Goal: Information Seeking & Learning: Check status

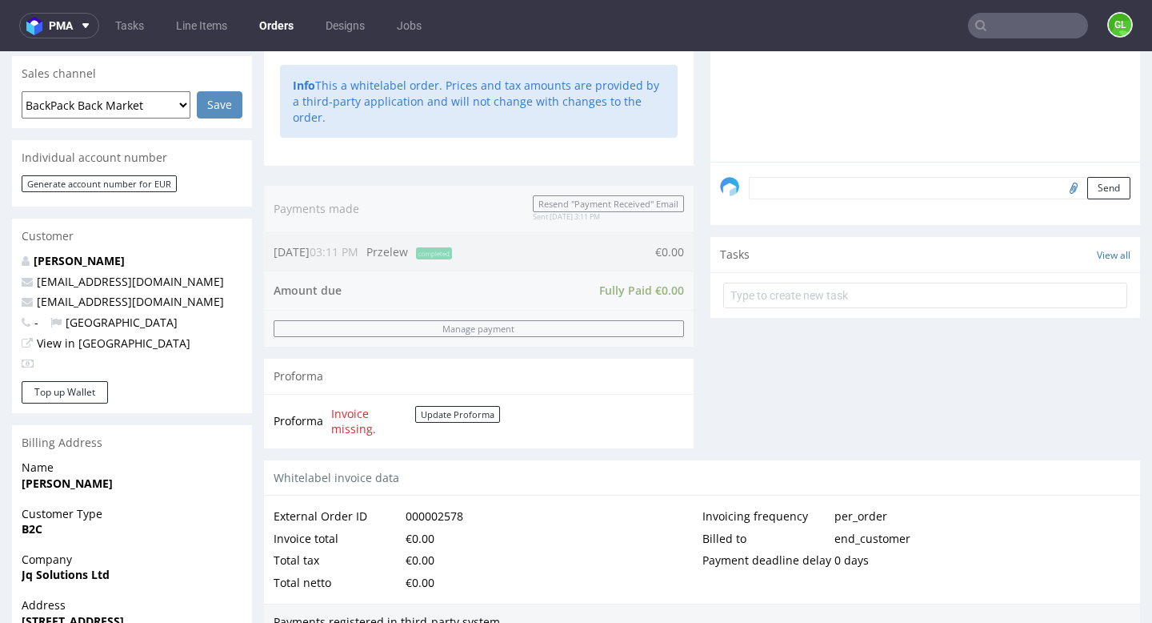
scroll to position [51, 0]
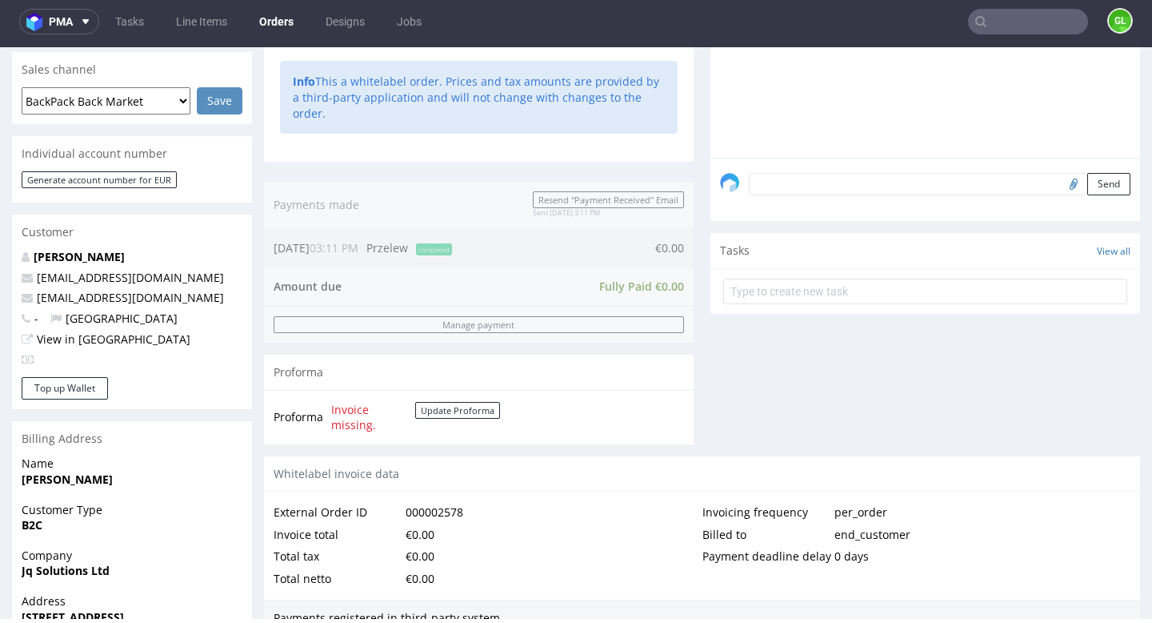
click at [1006, 30] on input "text" at bounding box center [1028, 22] width 120 height 26
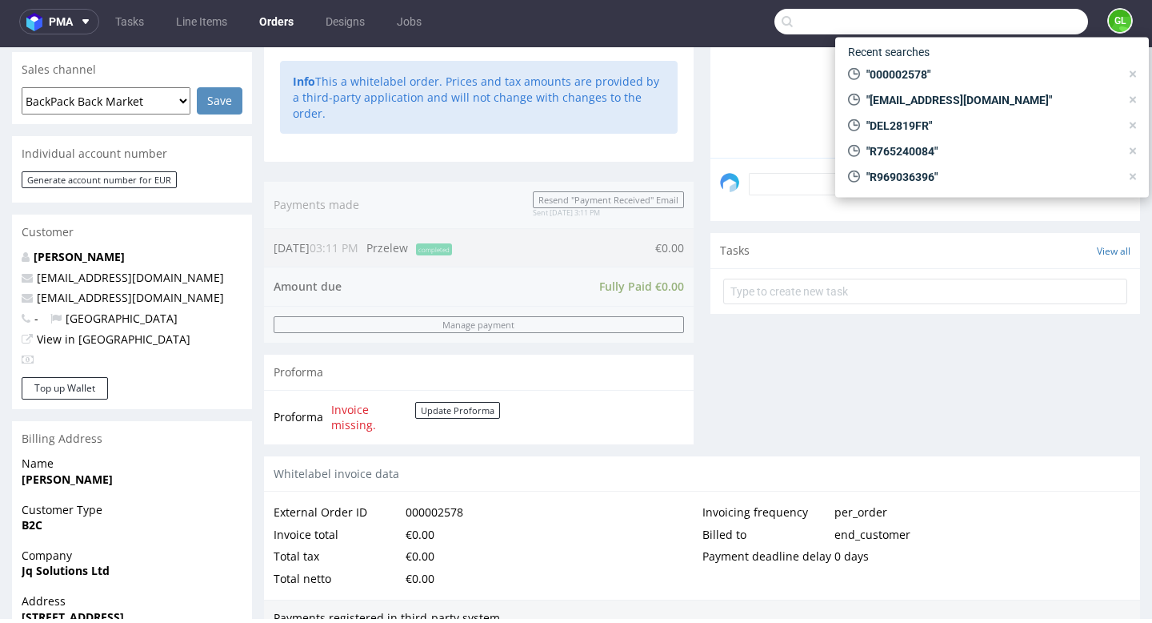
paste input "R947843612"
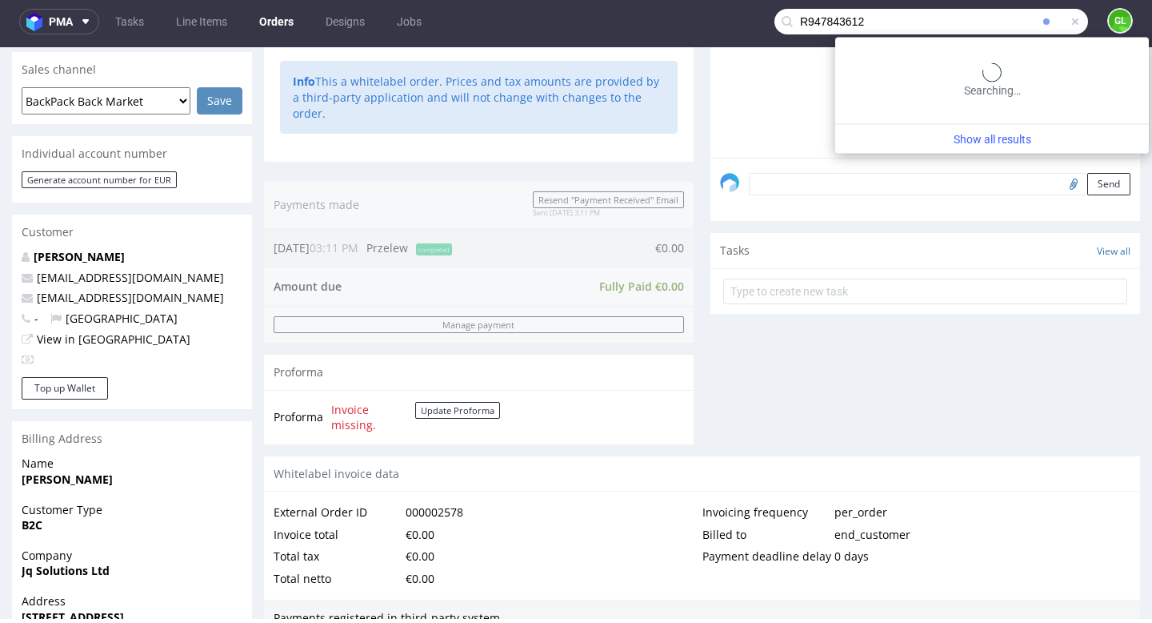
type input "R947843612"
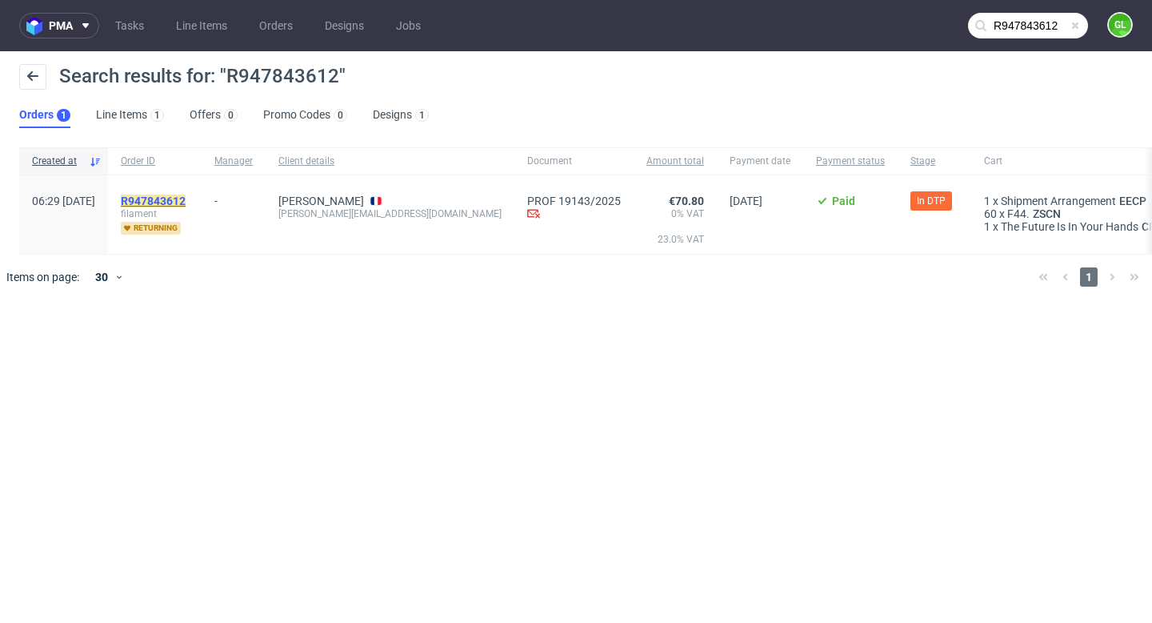
click at [186, 198] on mark "R947843612" at bounding box center [153, 200] width 65 height 13
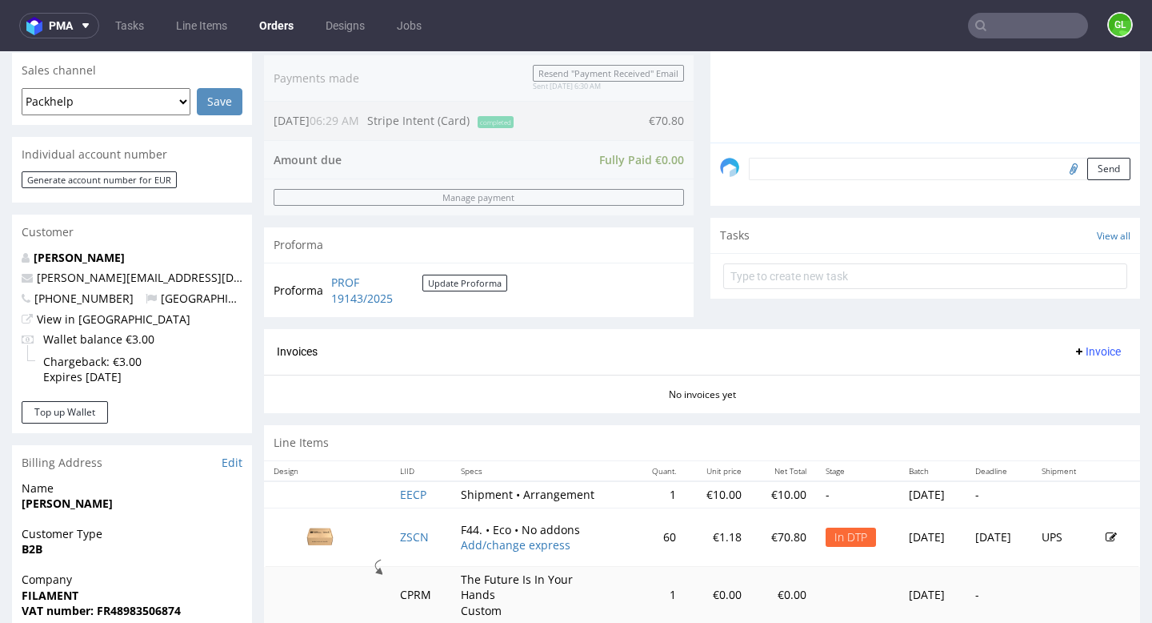
scroll to position [517, 0]
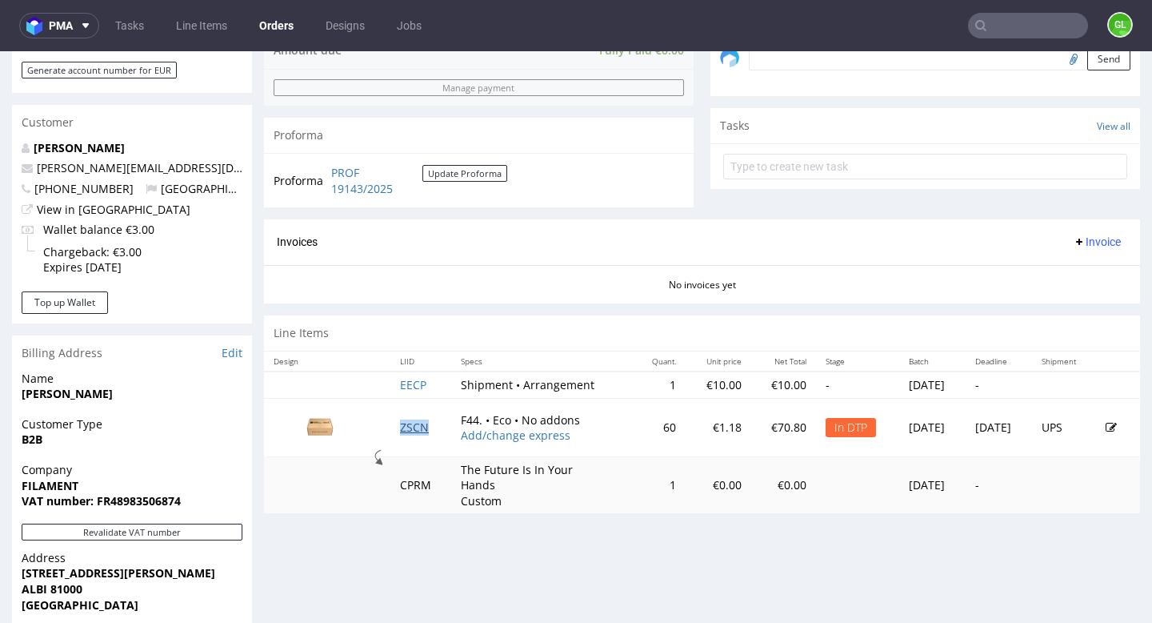
click at [411, 422] on link "ZSCN" at bounding box center [414, 426] width 29 height 15
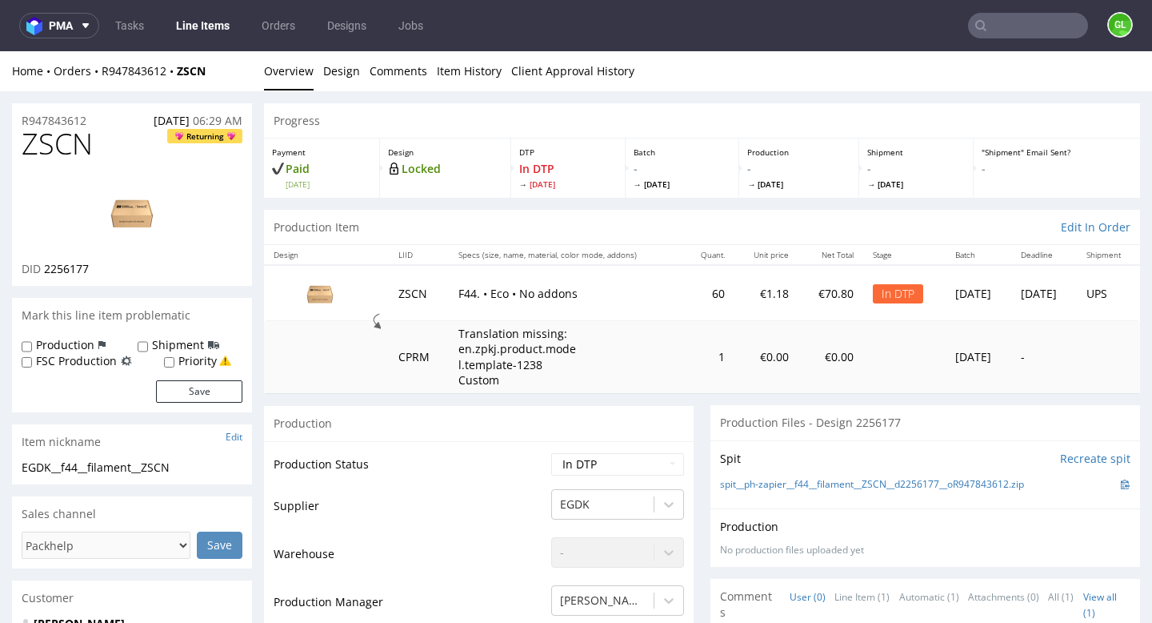
click at [1013, 38] on input "text" at bounding box center [1028, 26] width 120 height 26
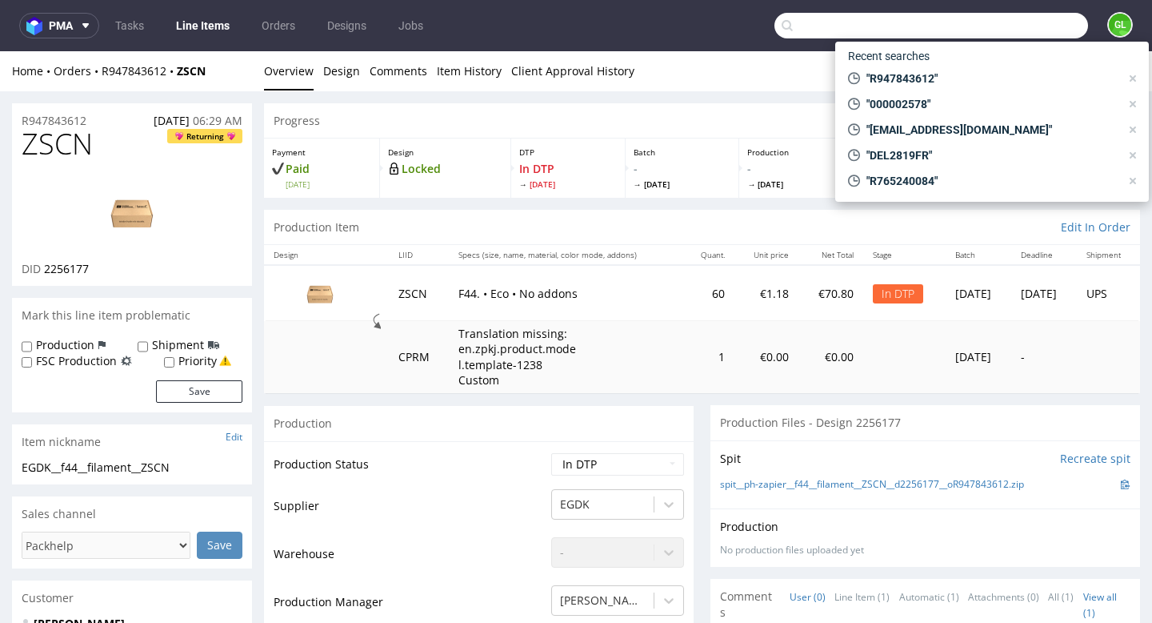
paste input "R947843612"
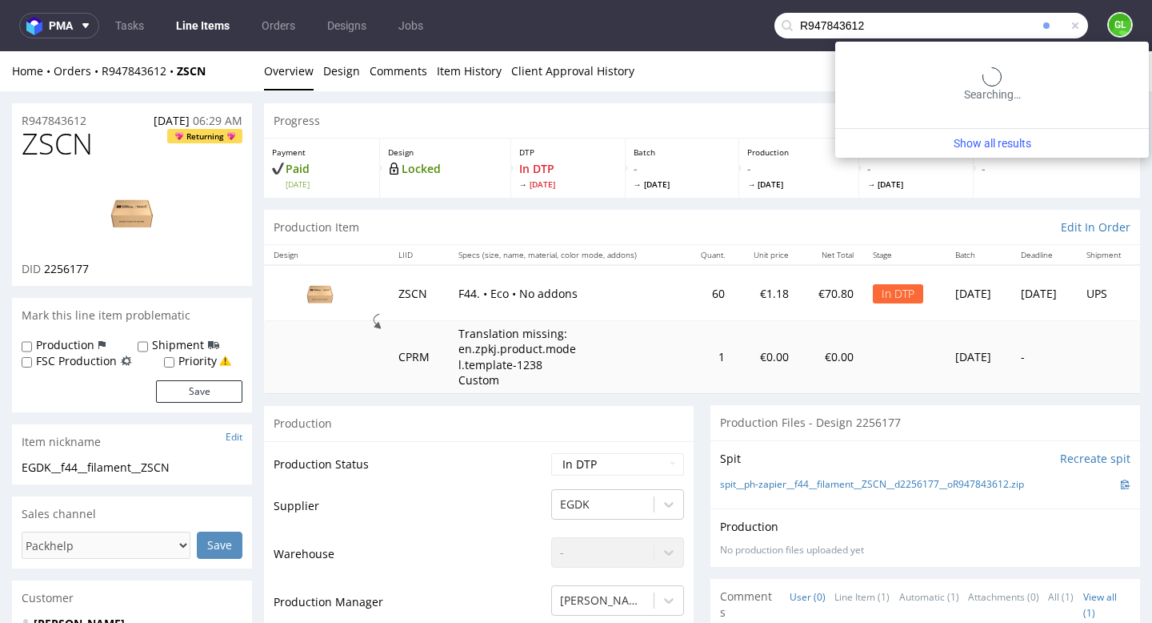
type input "R947843612"
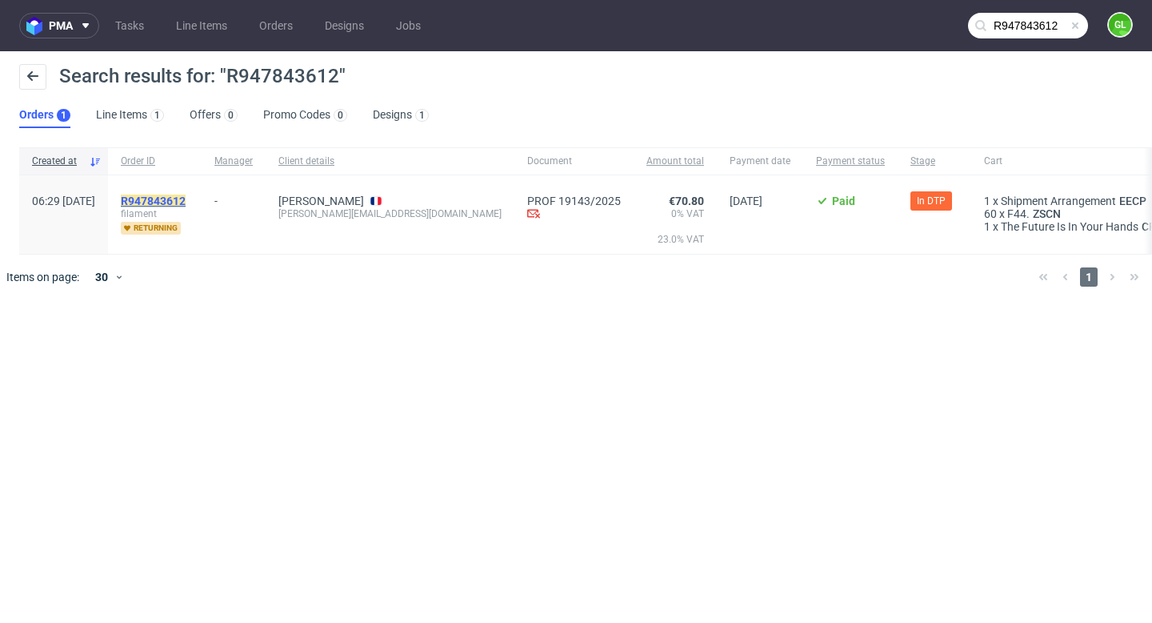
click at [186, 205] on mark "R947843612" at bounding box center [153, 200] width 65 height 13
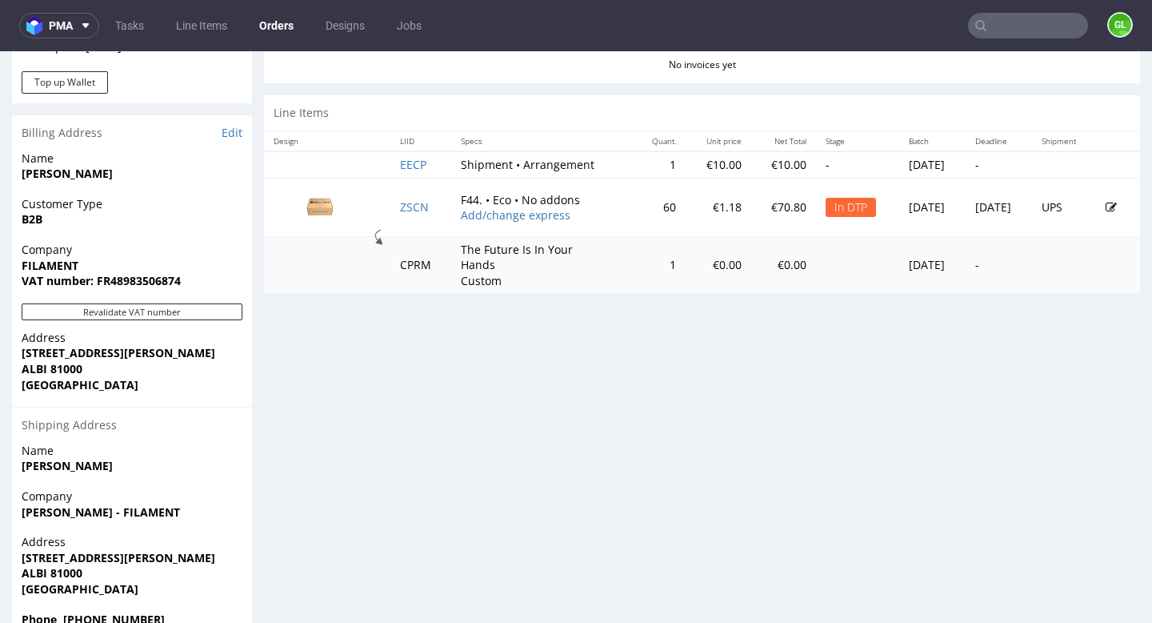
scroll to position [736, 0]
click at [411, 204] on link "ZSCN" at bounding box center [414, 207] width 29 height 15
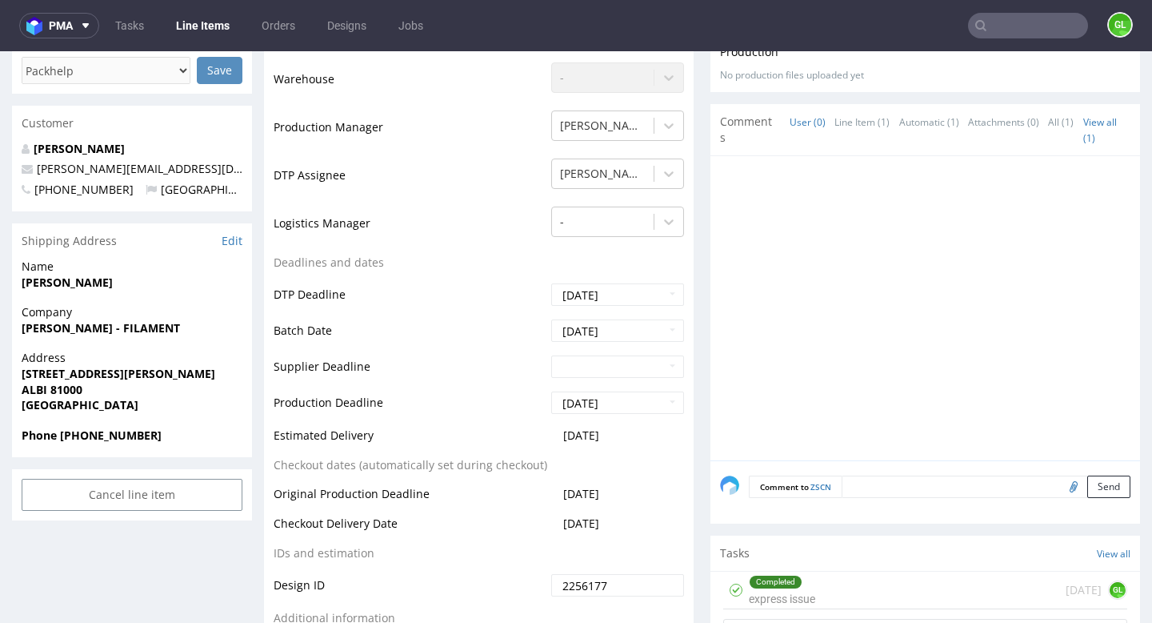
scroll to position [474, 0]
click at [1041, 28] on input "text" at bounding box center [1028, 26] width 120 height 26
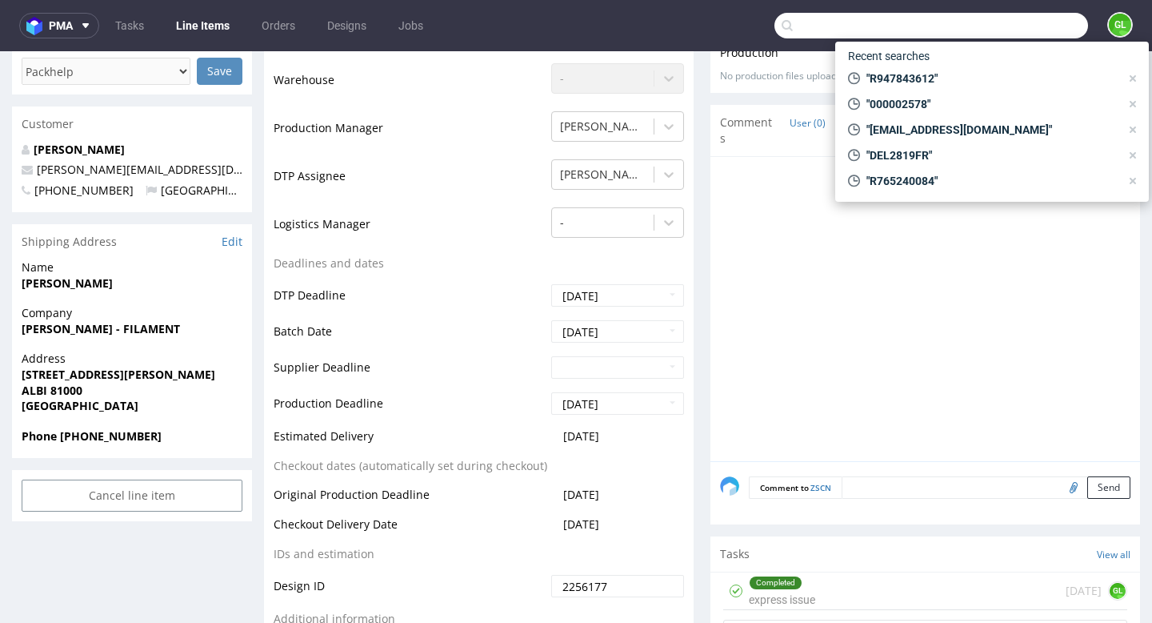
paste input "lattali@beavers-agency.fr"
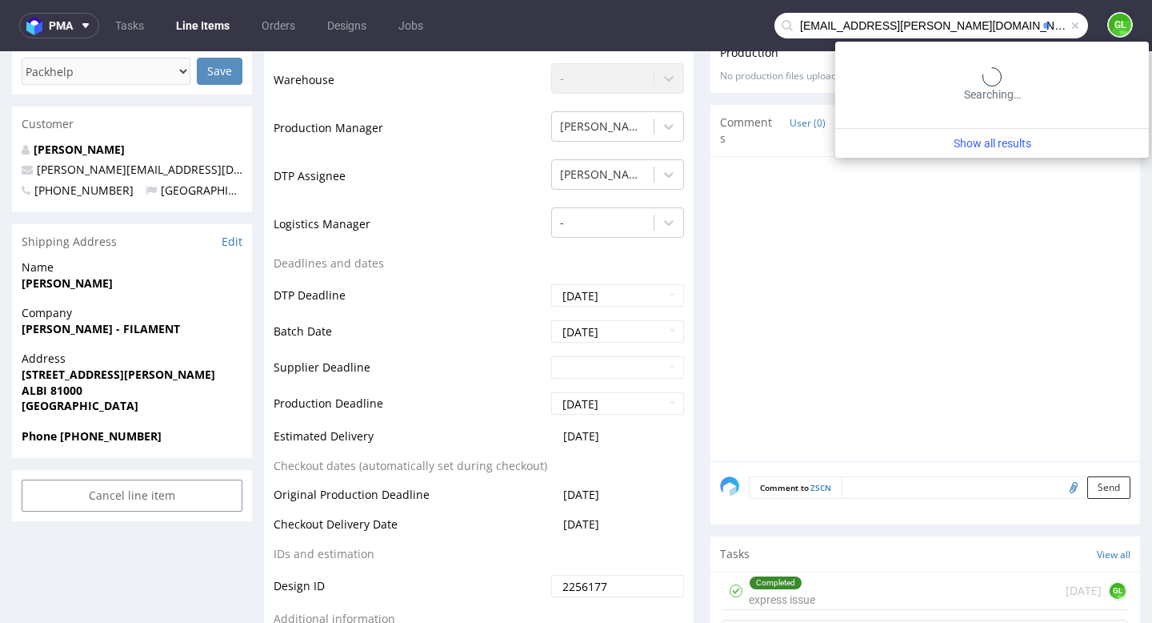
type input "lattali@beavers-agency.fr"
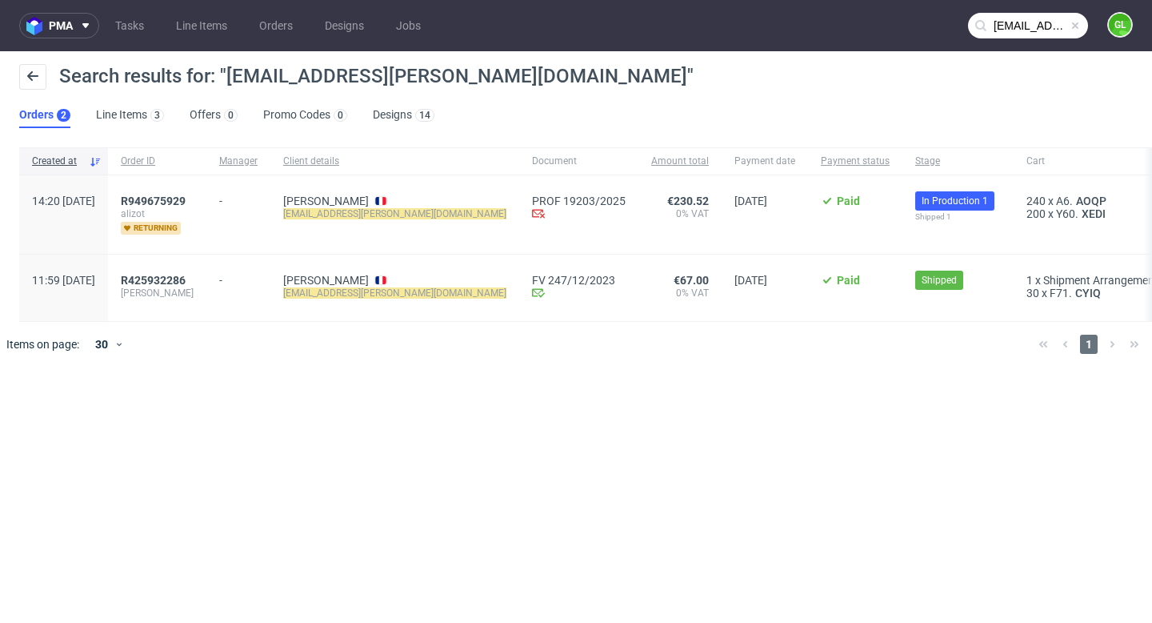
click at [1074, 24] on span at bounding box center [1075, 25] width 13 height 13
click at [999, 28] on input "text" at bounding box center [1028, 26] width 120 height 26
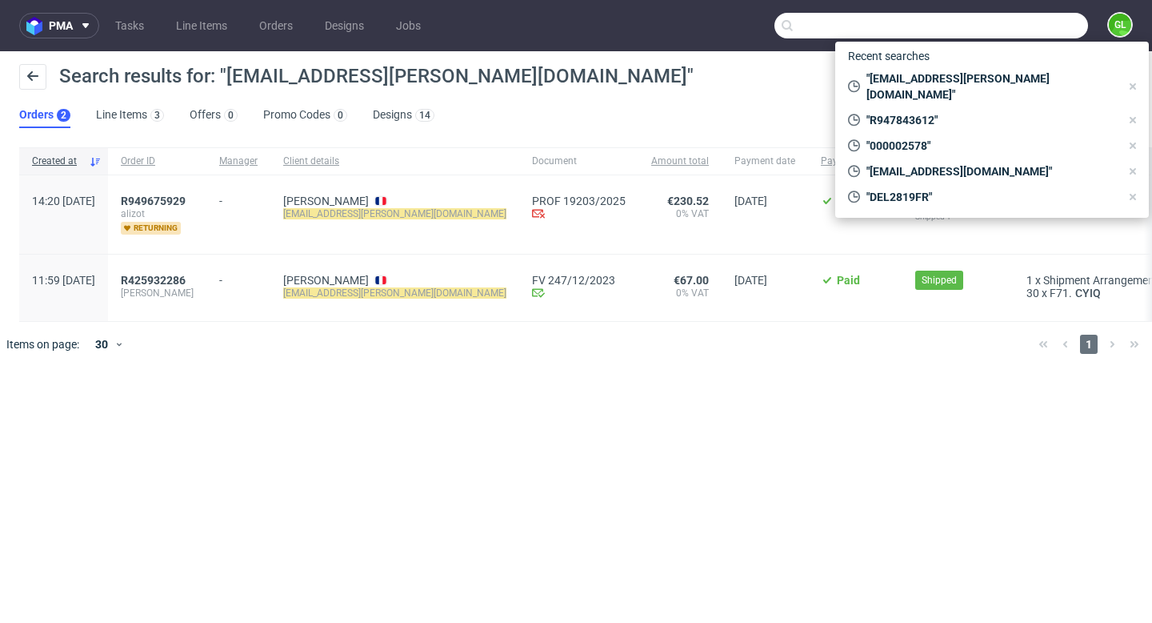
paste input "direction@sicparvismagna.fr"
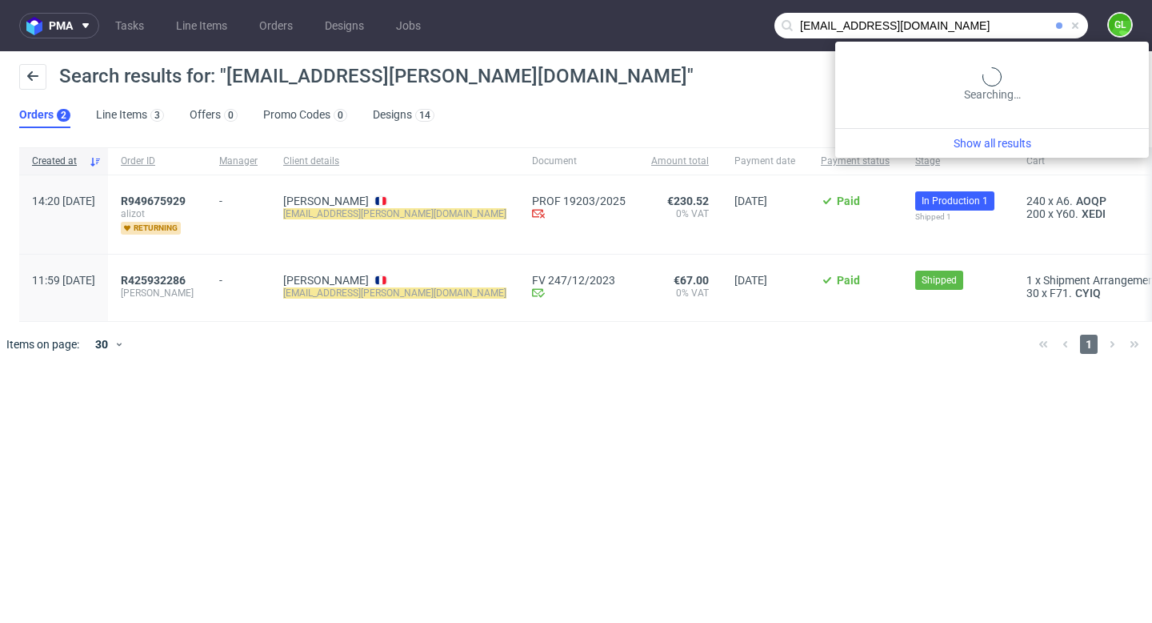
type input "direction@sicparvismagna.fr"
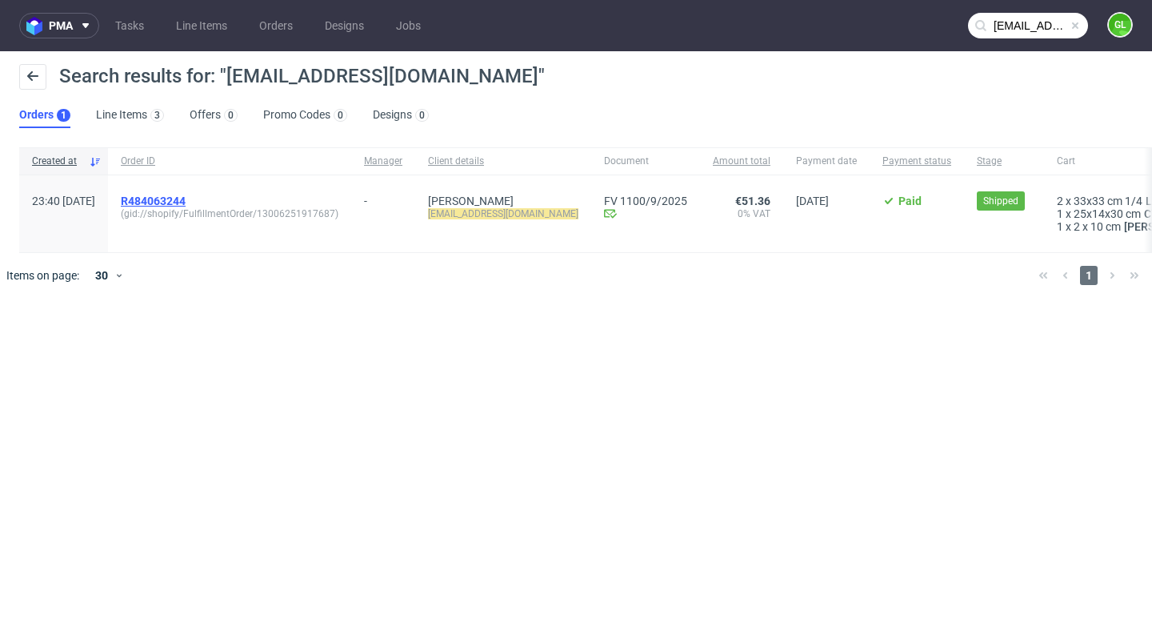
click at [186, 202] on span "R484063244" at bounding box center [153, 200] width 65 height 13
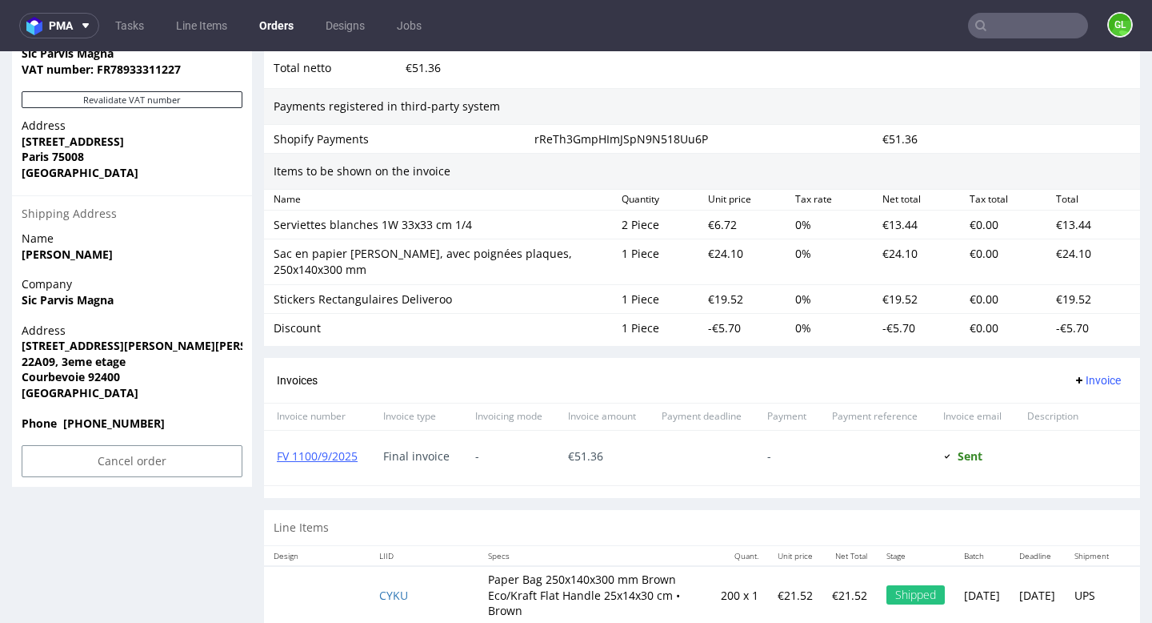
scroll to position [1014, 0]
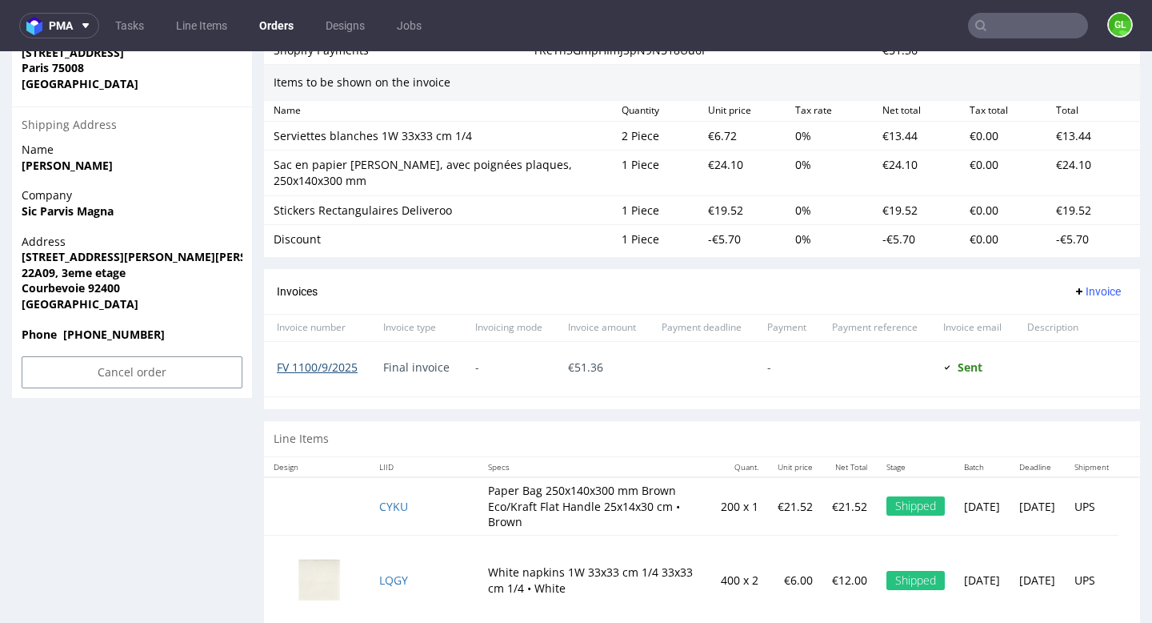
click at [317, 359] on link "FV 1100/9/2025" at bounding box center [317, 366] width 81 height 15
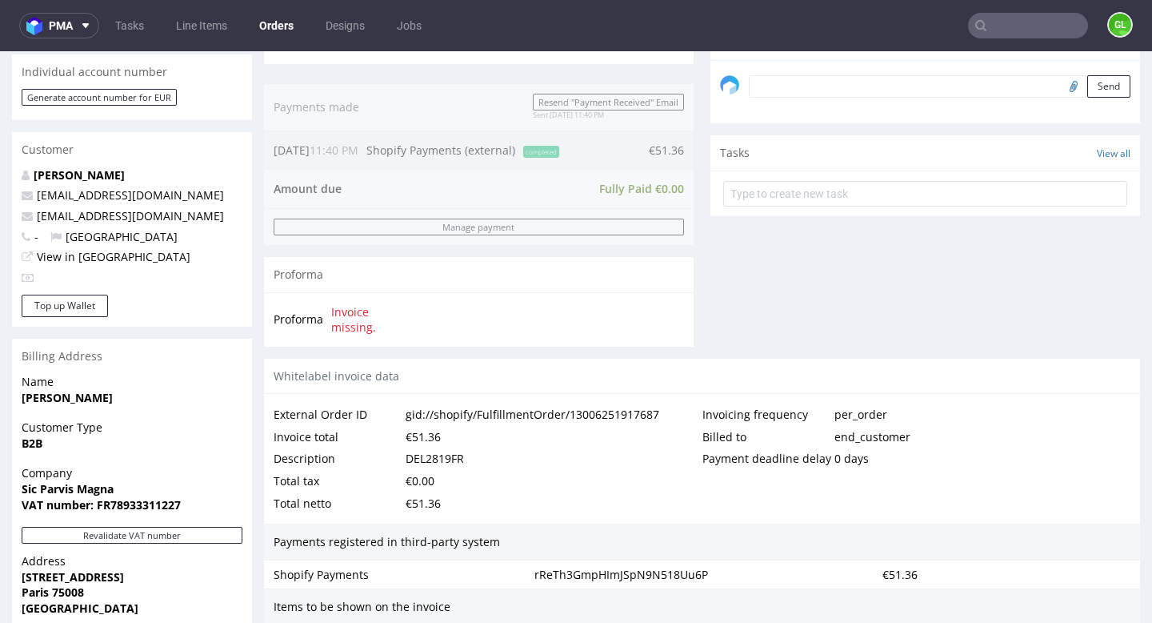
scroll to position [0, 0]
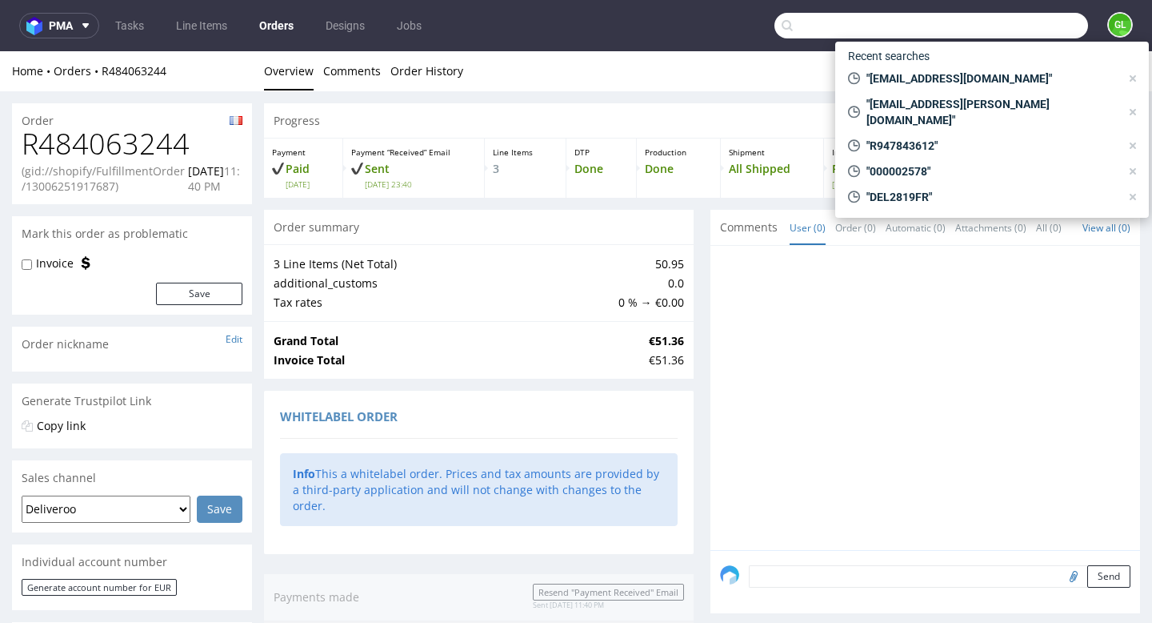
click at [1009, 30] on input "text" at bounding box center [932, 26] width 314 height 26
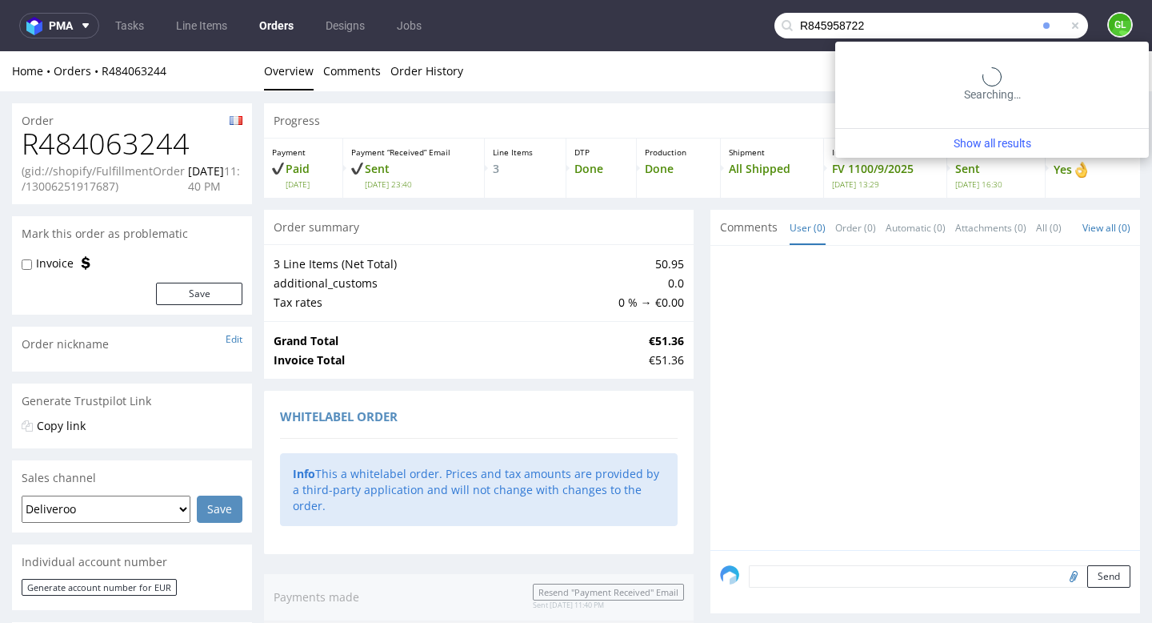
type input "R845958722"
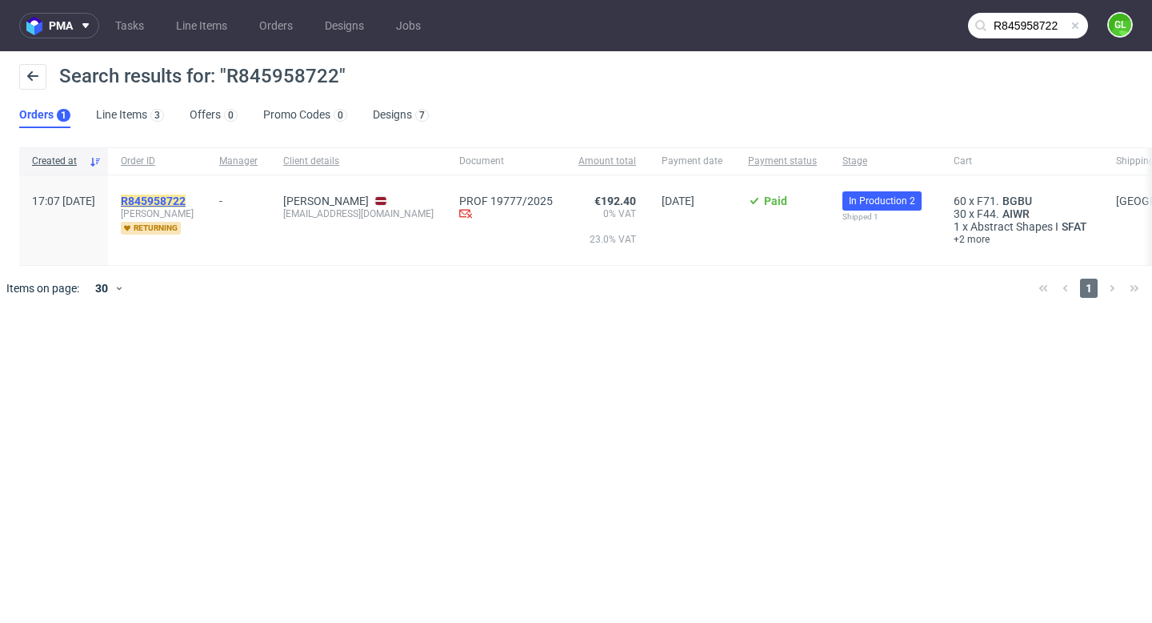
click at [186, 198] on mark "R845958722" at bounding box center [153, 200] width 65 height 13
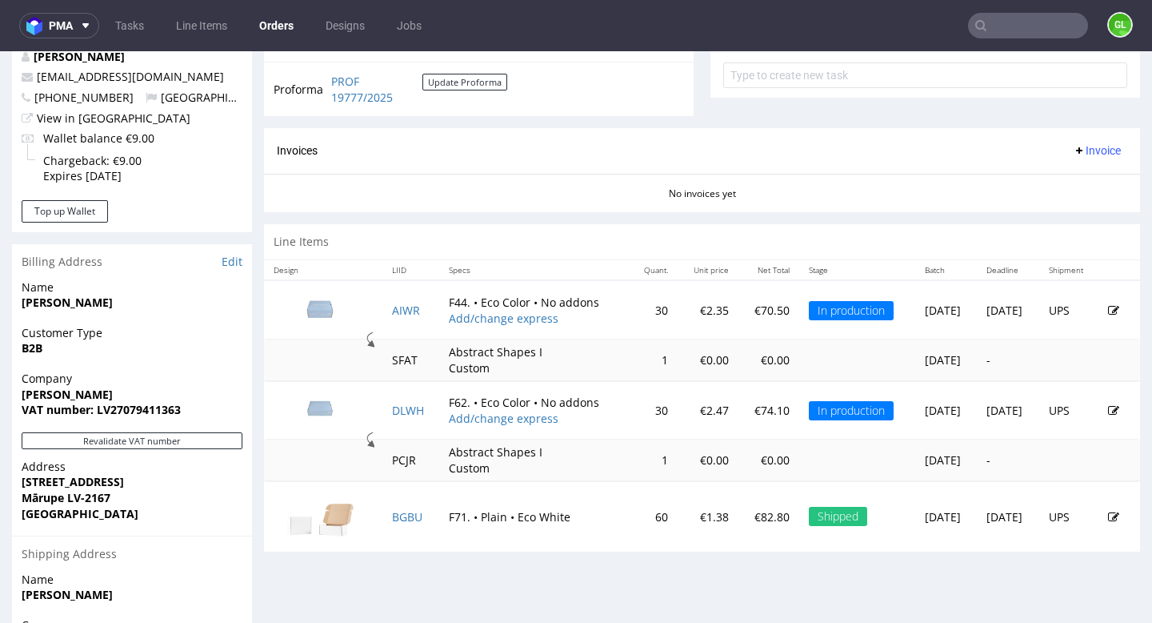
scroll to position [616, 0]
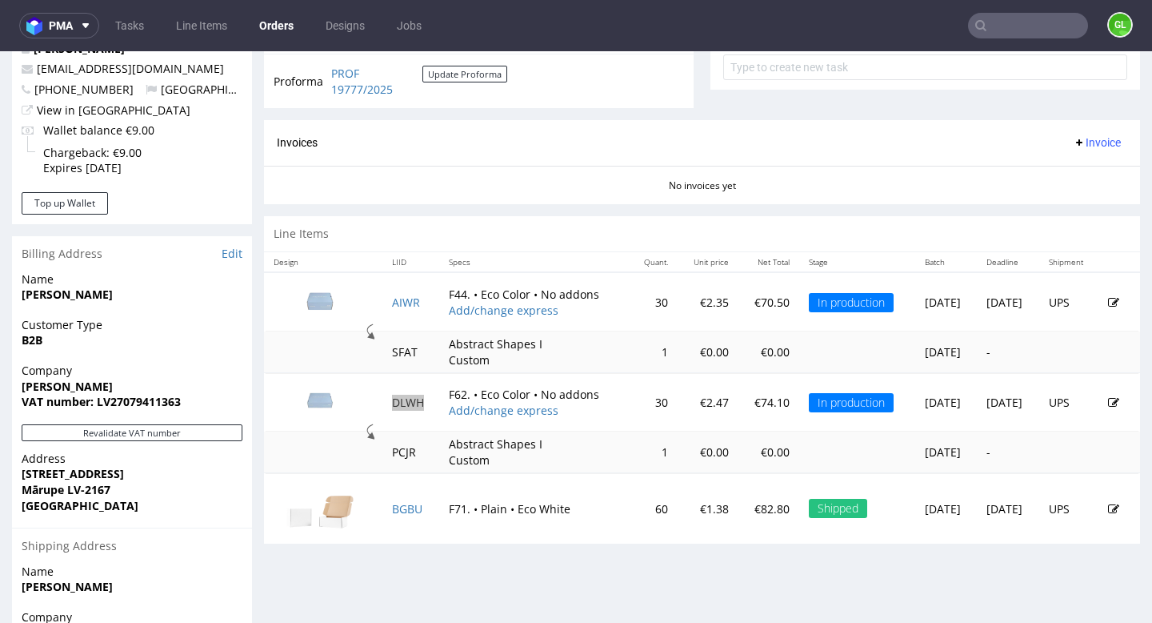
click at [1014, 16] on input "text" at bounding box center [1028, 26] width 120 height 26
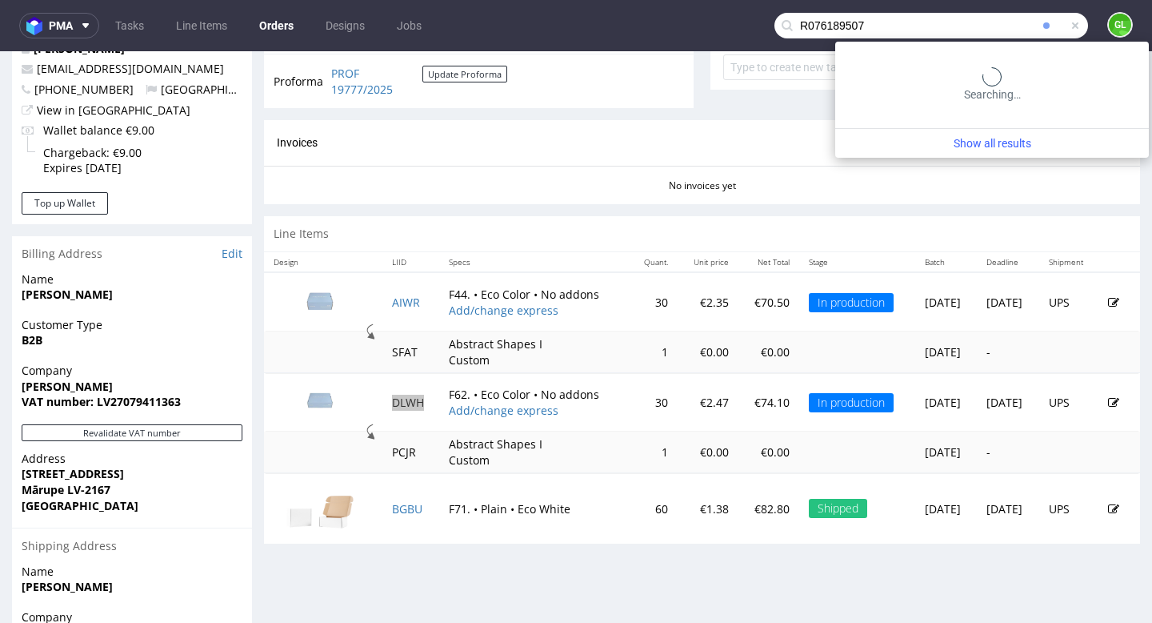
type input "R076189507"
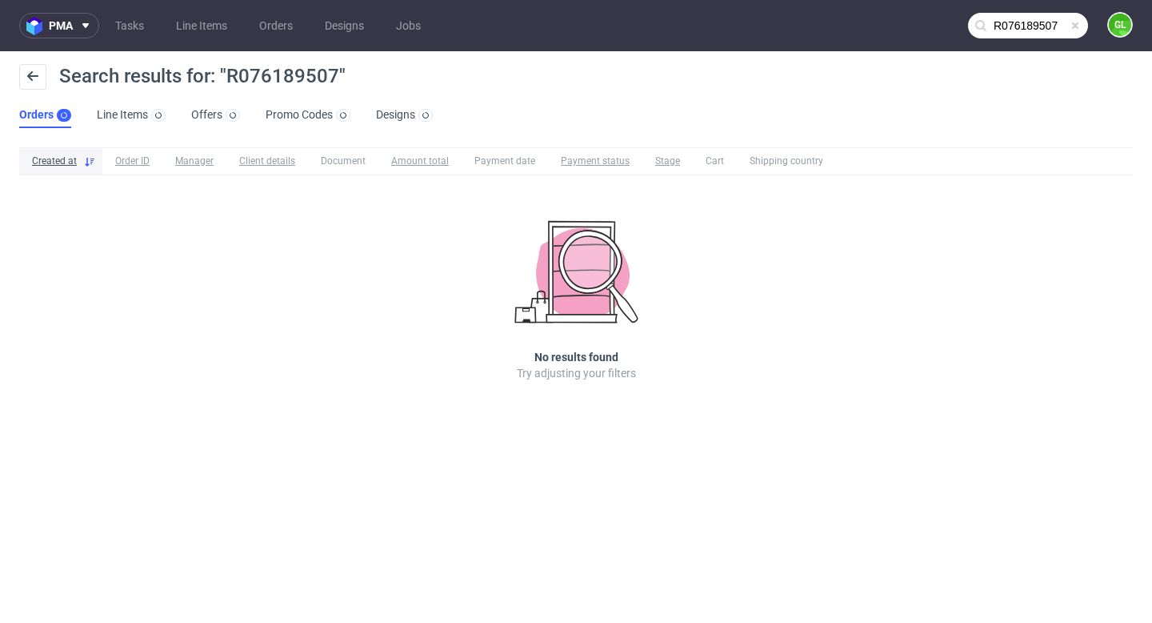
click at [1063, 30] on input "R076189507" at bounding box center [1028, 26] width 120 height 26
click at [1079, 28] on span at bounding box center [1075, 25] width 13 height 13
click at [1037, 27] on input "text" at bounding box center [1028, 26] width 120 height 26
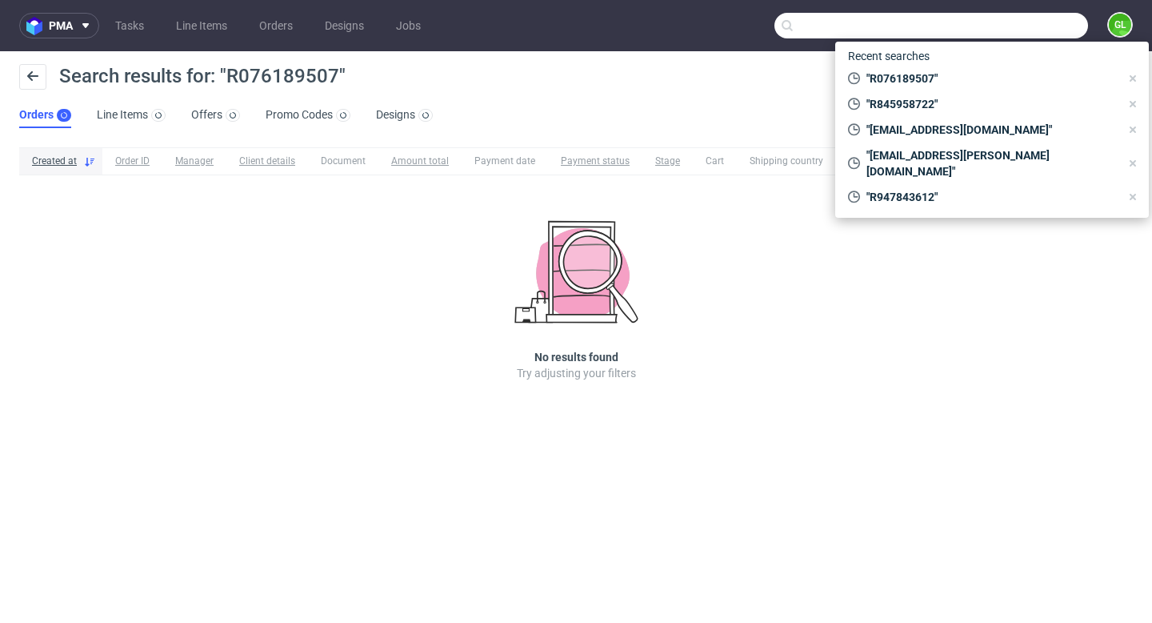
paste input "netmarket78500@gmail.com"
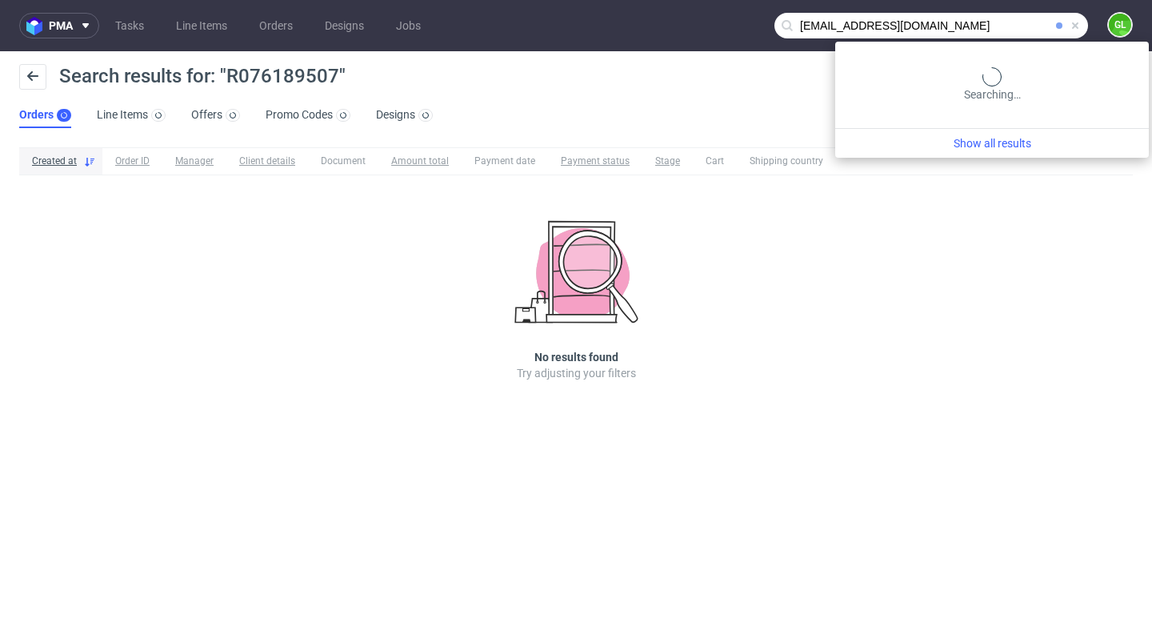
type input "netmarket78500@gmail.com"
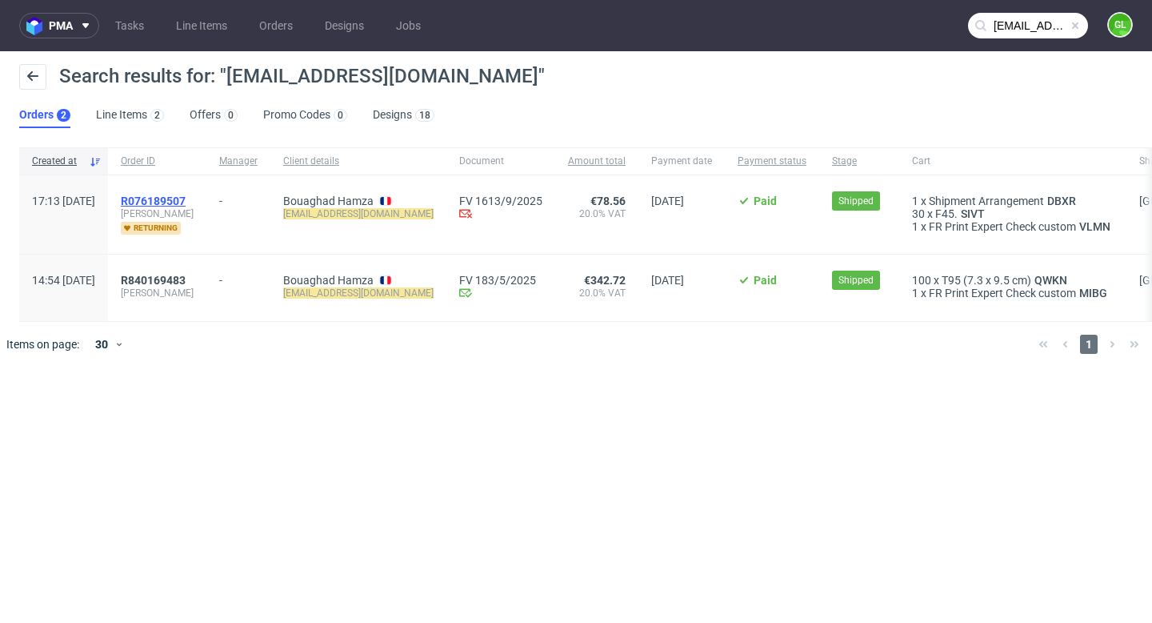
click at [186, 194] on span "R076189507" at bounding box center [153, 200] width 65 height 13
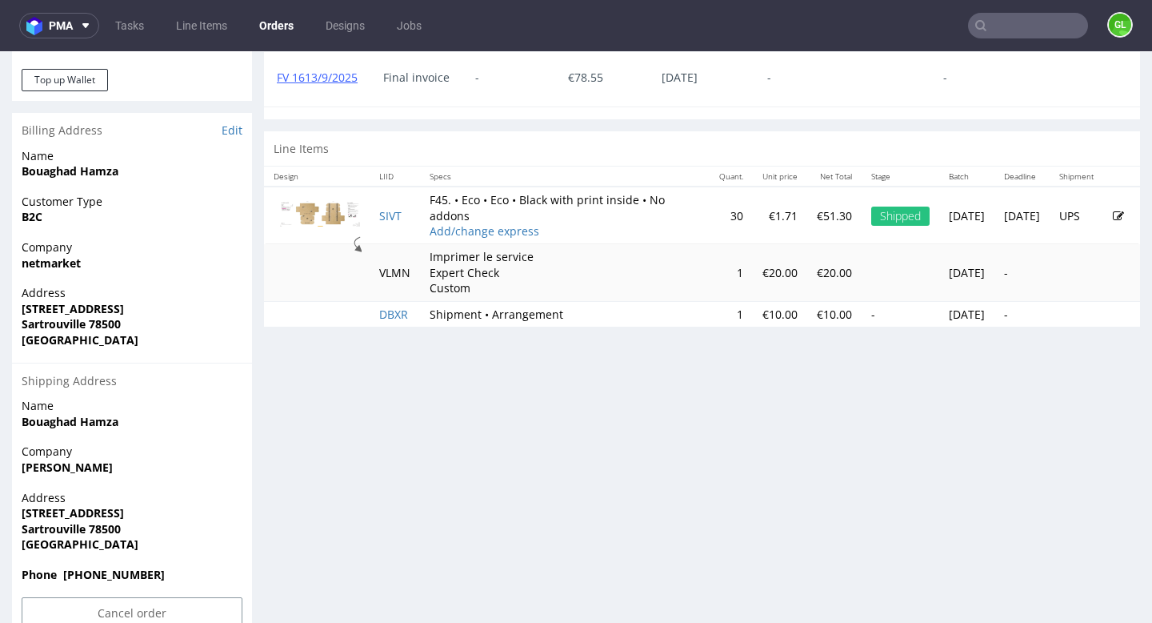
scroll to position [736, 0]
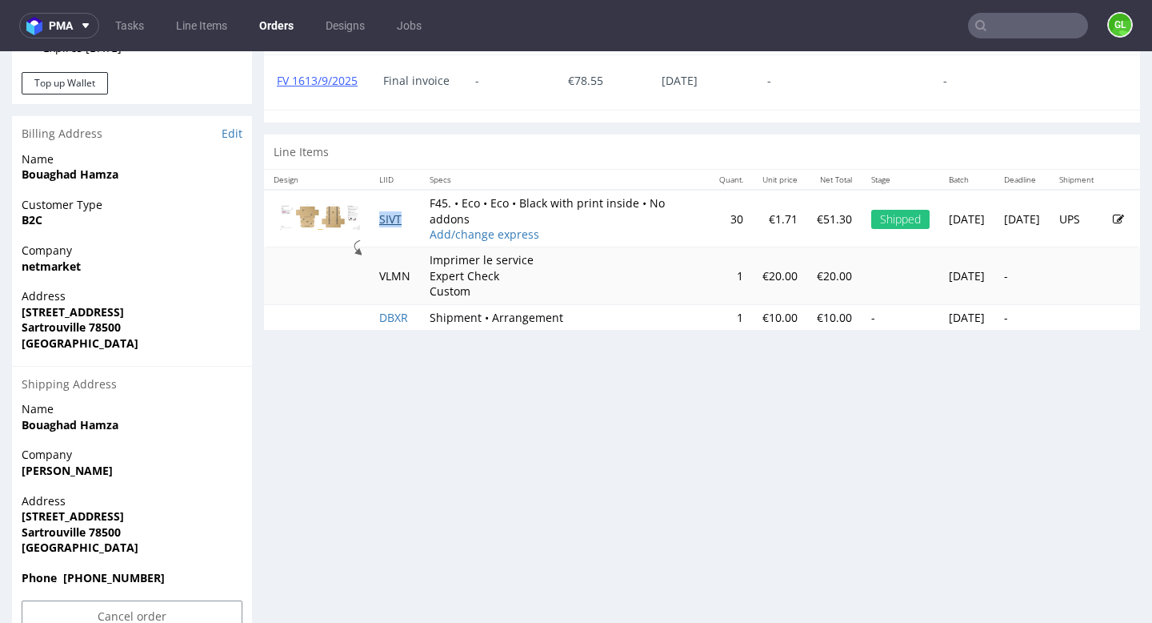
click at [396, 226] on link "SIVT" at bounding box center [390, 218] width 22 height 15
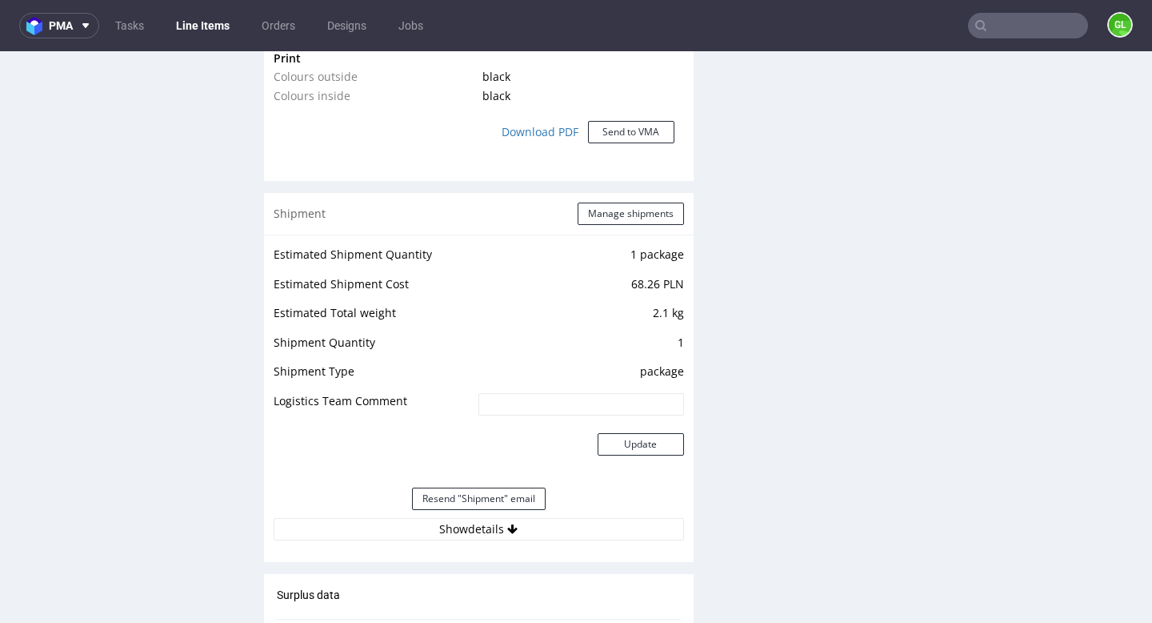
scroll to position [1482, 0]
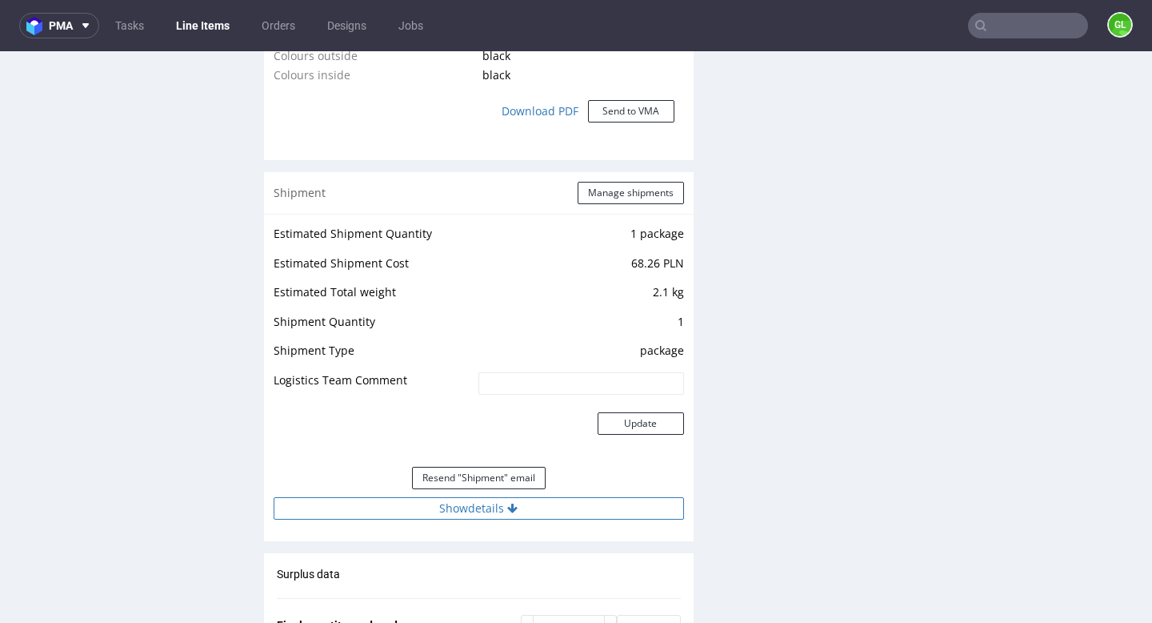
click at [475, 516] on button "Show details" at bounding box center [479, 508] width 411 height 22
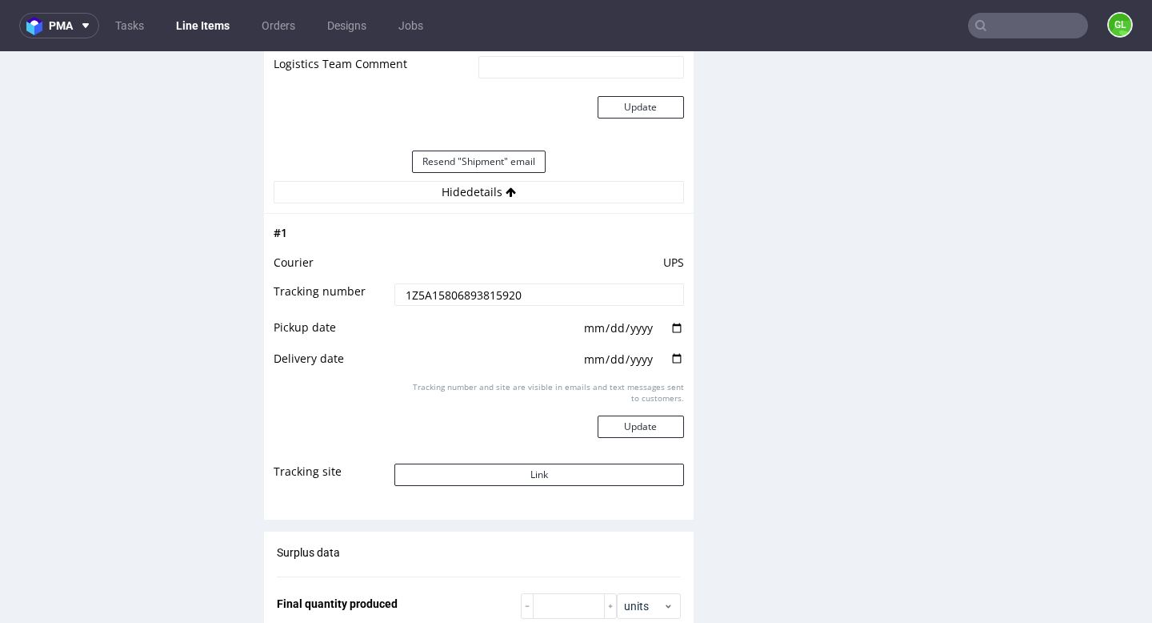
scroll to position [1821, 0]
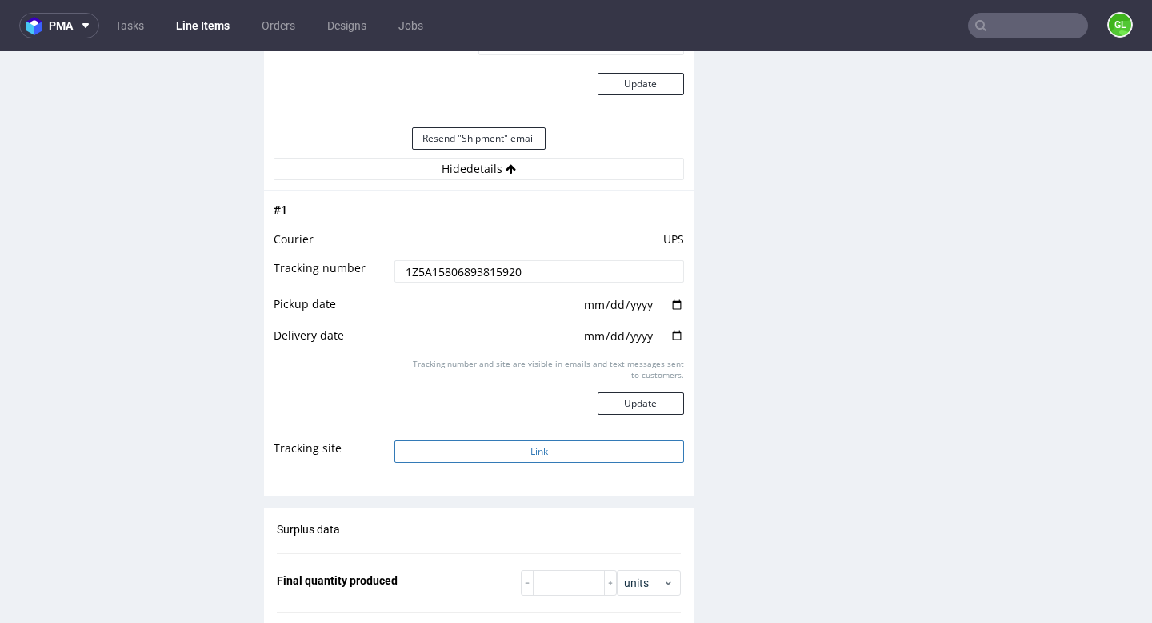
click at [559, 458] on button "Link" at bounding box center [539, 451] width 289 height 22
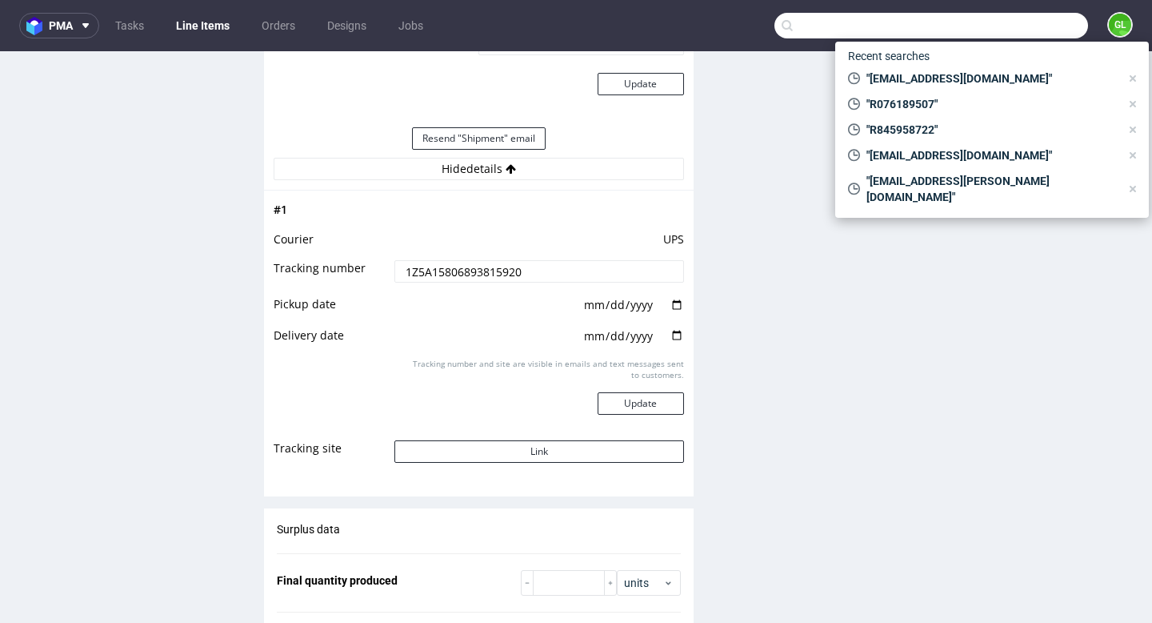
click at [999, 26] on input "text" at bounding box center [932, 26] width 314 height 26
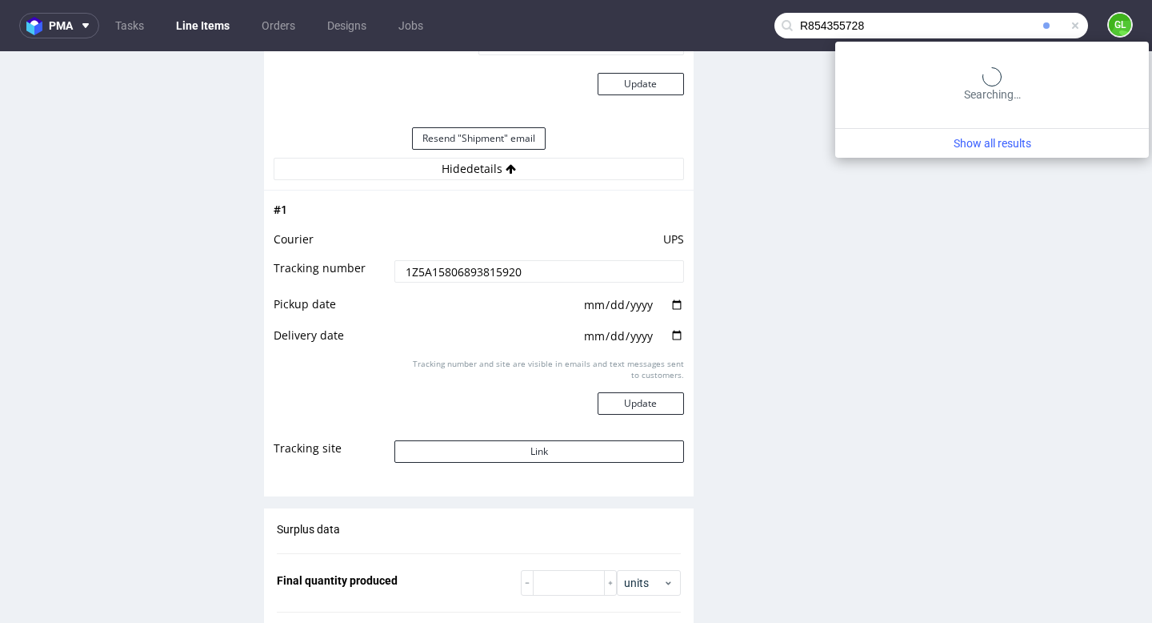
type input "R854355728"
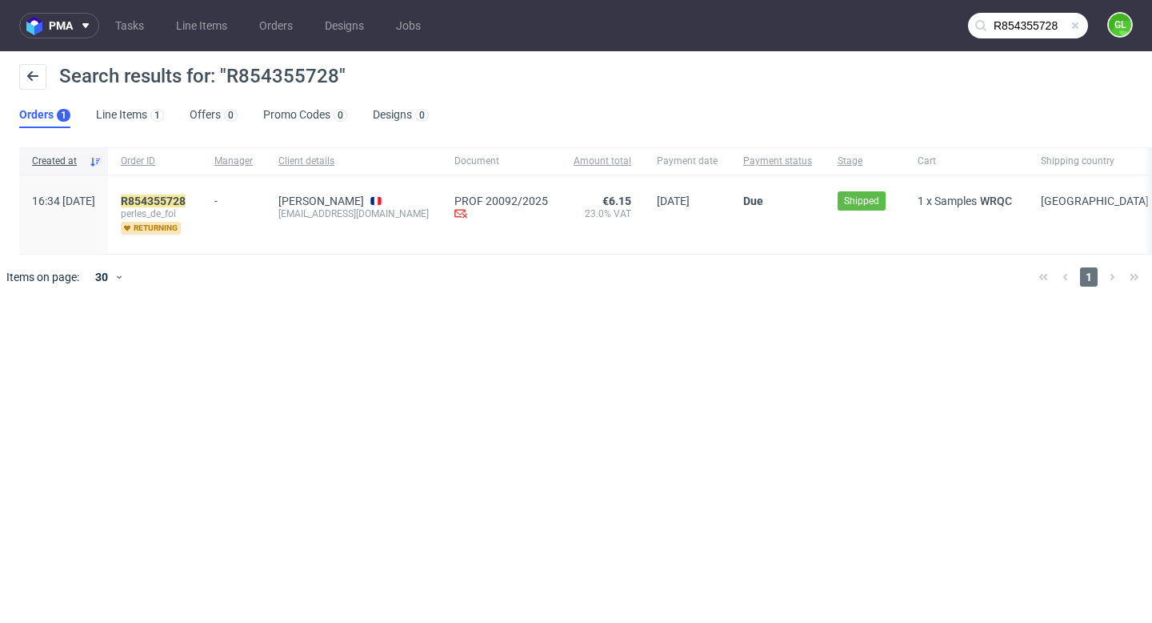
click at [202, 190] on div "R854355728 perles_de_foi returning" at bounding box center [155, 214] width 94 height 78
click at [186, 203] on mark "R854355728" at bounding box center [153, 200] width 65 height 13
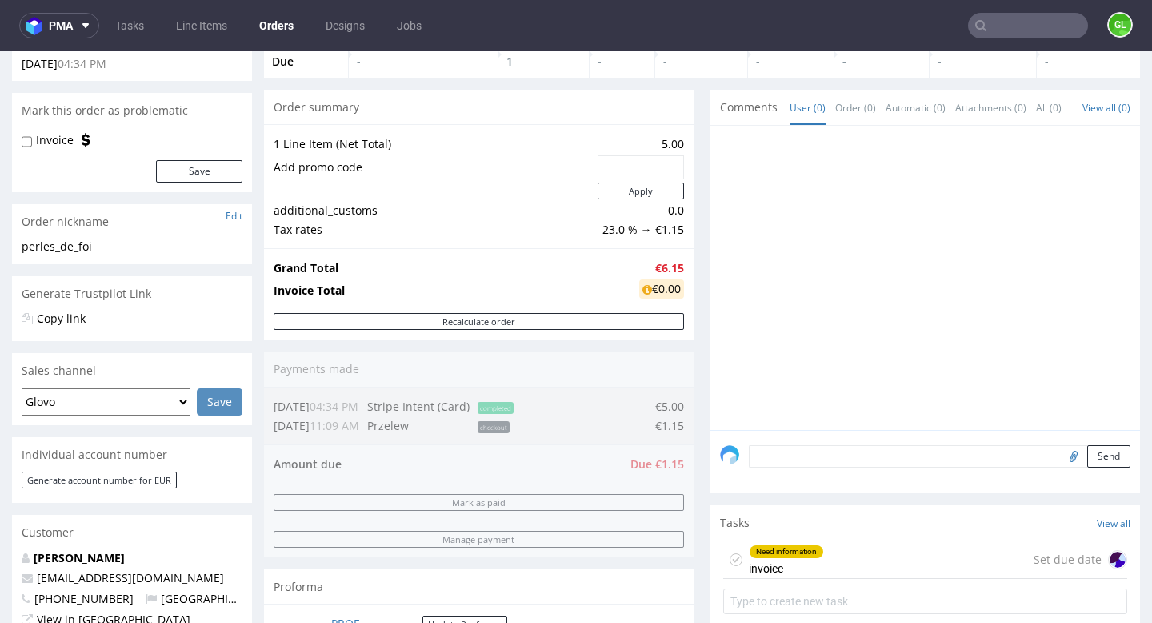
scroll to position [150, 0]
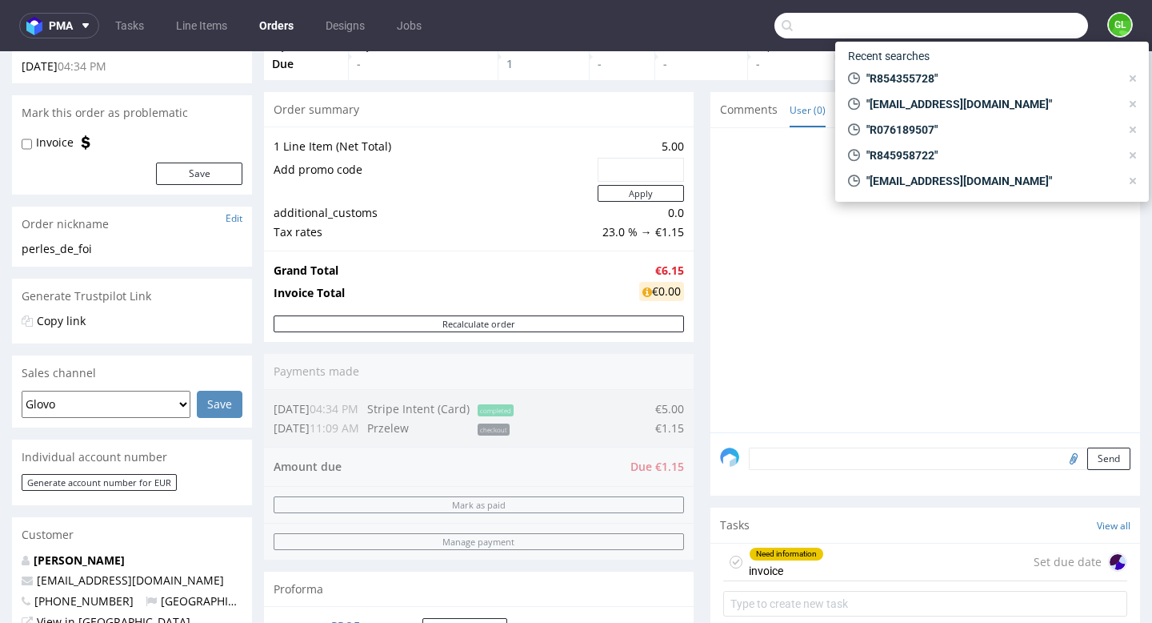
click at [979, 23] on input "text" at bounding box center [932, 26] width 314 height 26
paste input "R016150563"
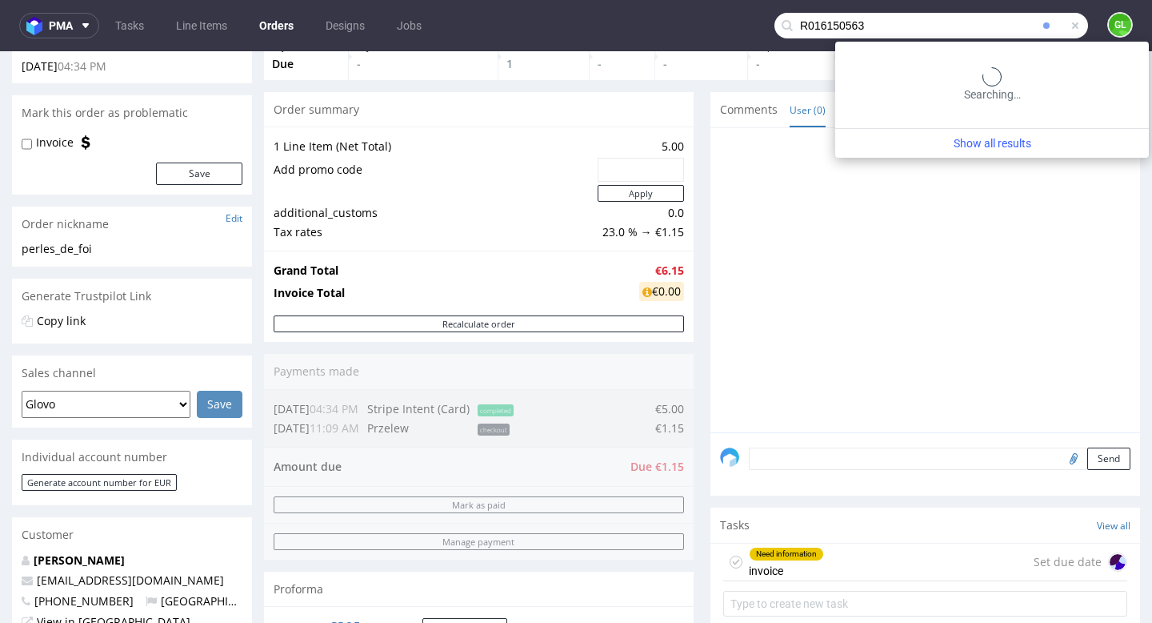
type input "R016150563"
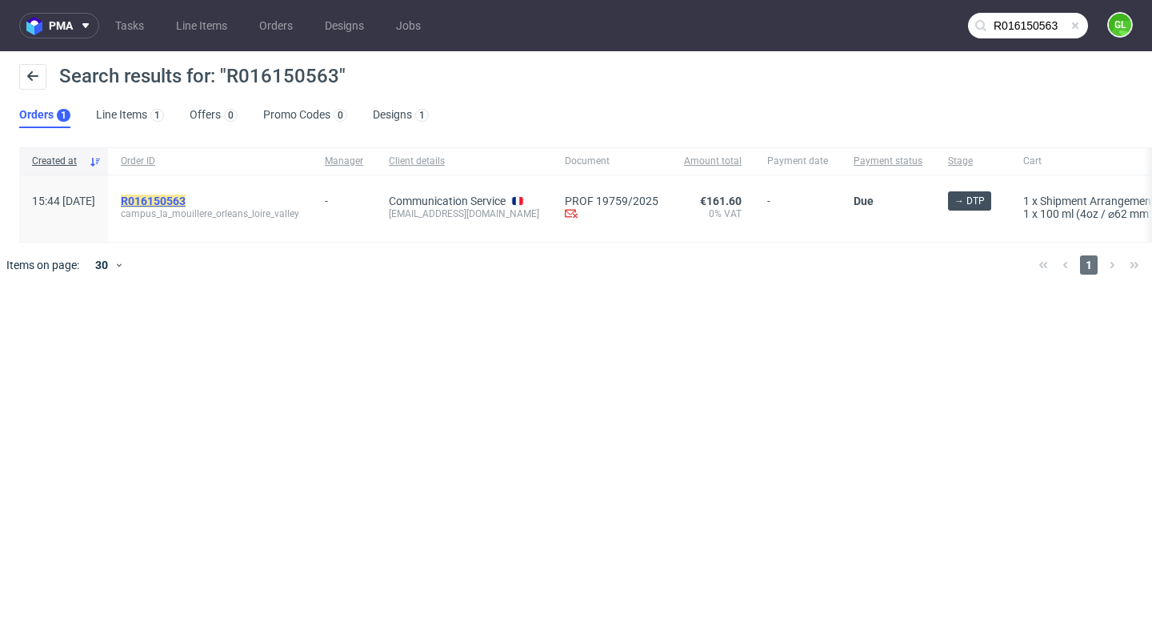
click at [186, 197] on mark "R016150563" at bounding box center [153, 200] width 65 height 13
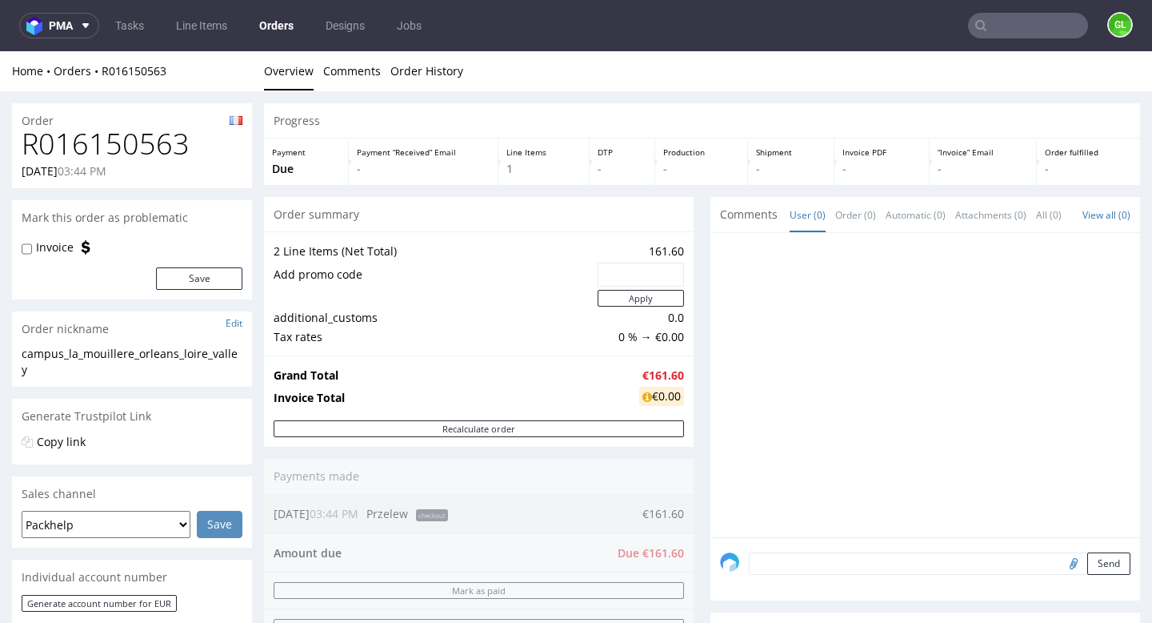
click at [1024, 38] on input "text" at bounding box center [1028, 26] width 120 height 26
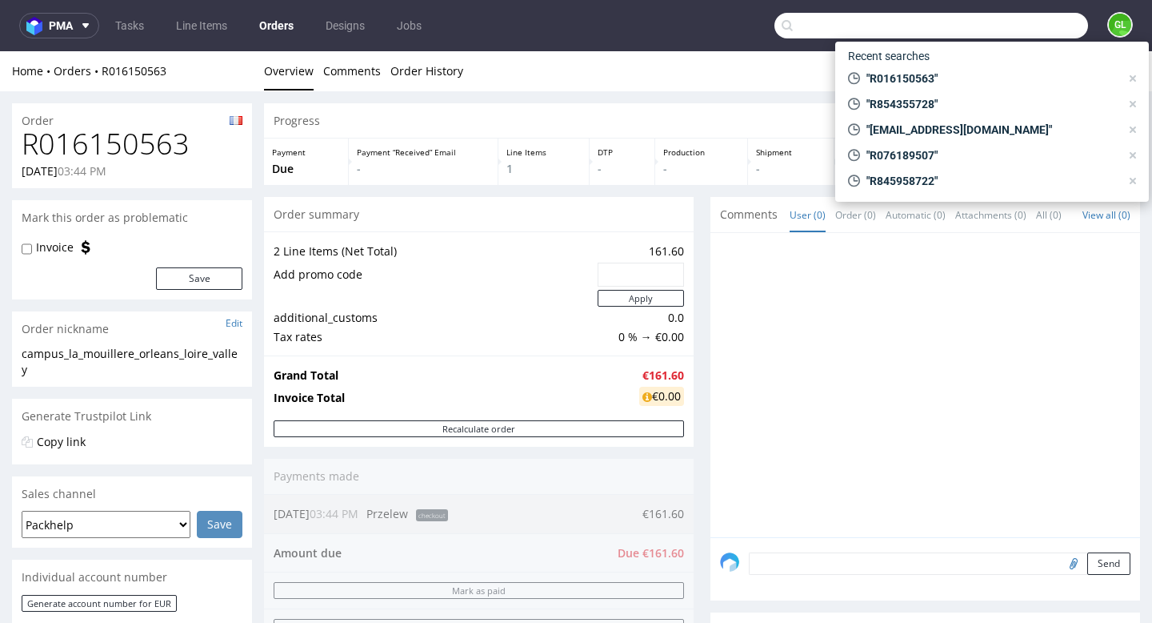
paste input "abcgadgets1@yahoo.co.uk"
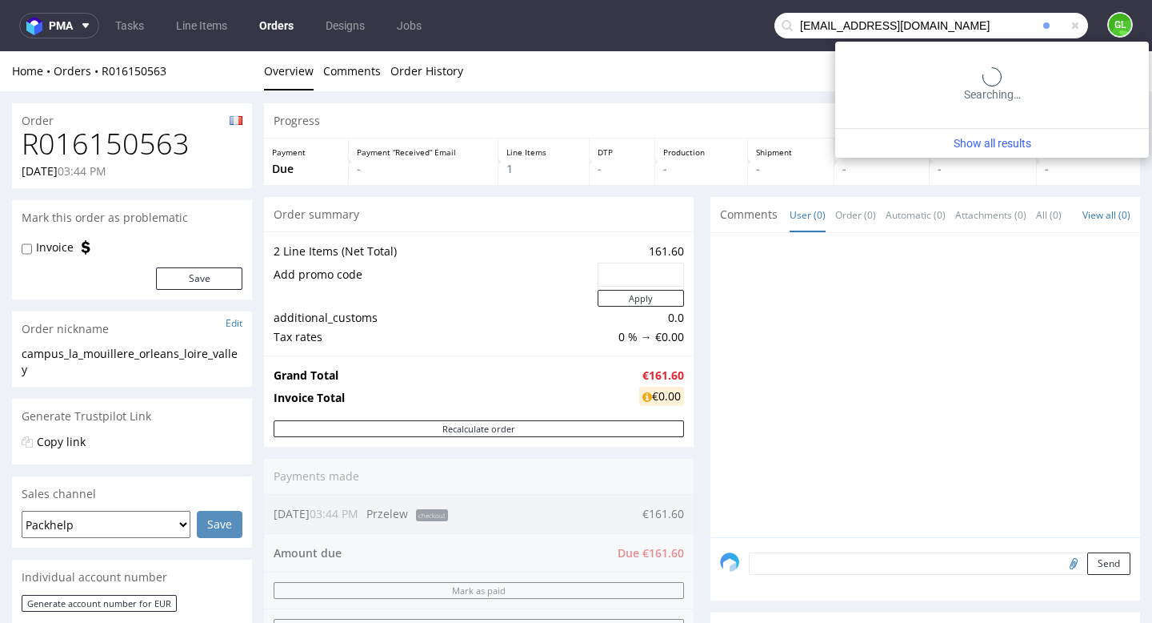
type input "abcgadgets1@yahoo.co.uk"
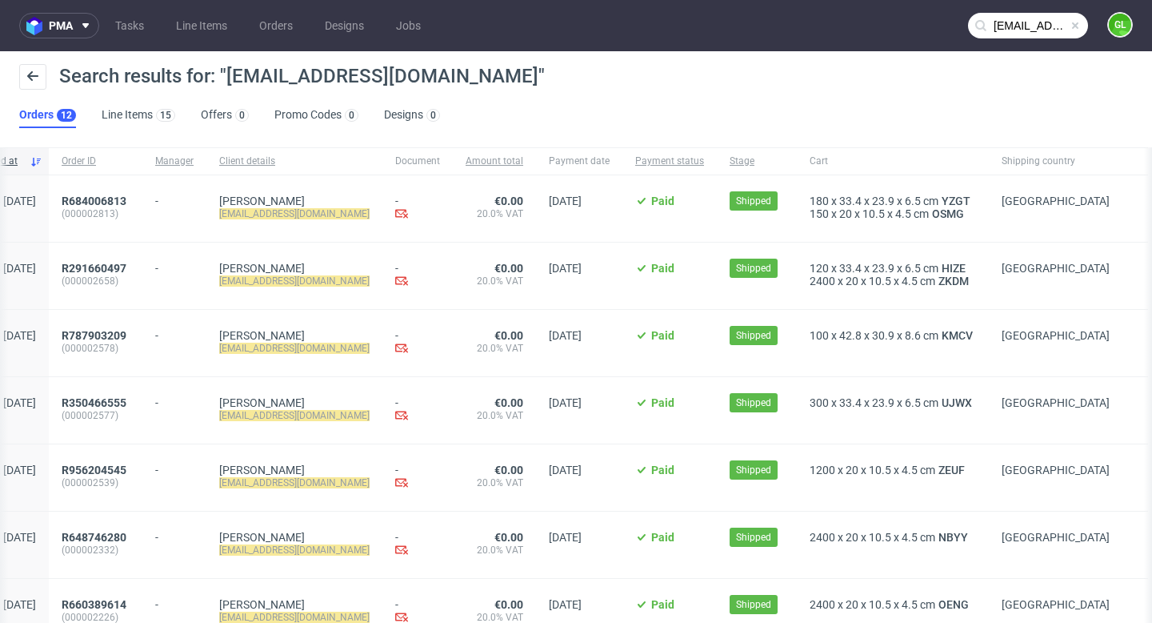
scroll to position [0, 2]
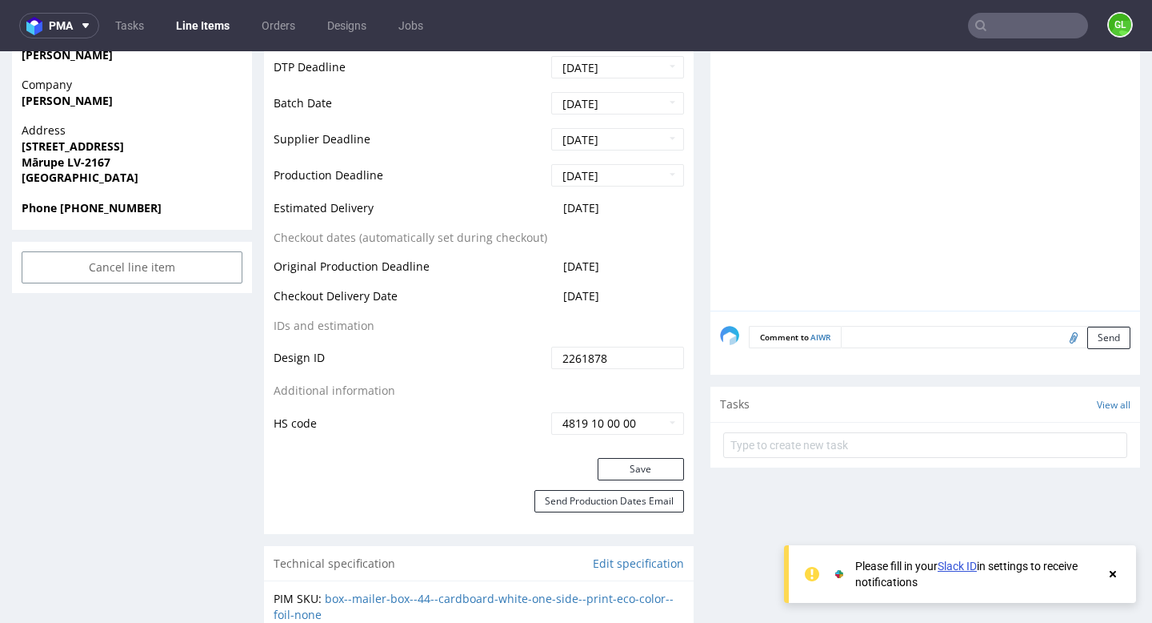
scroll to position [700, 0]
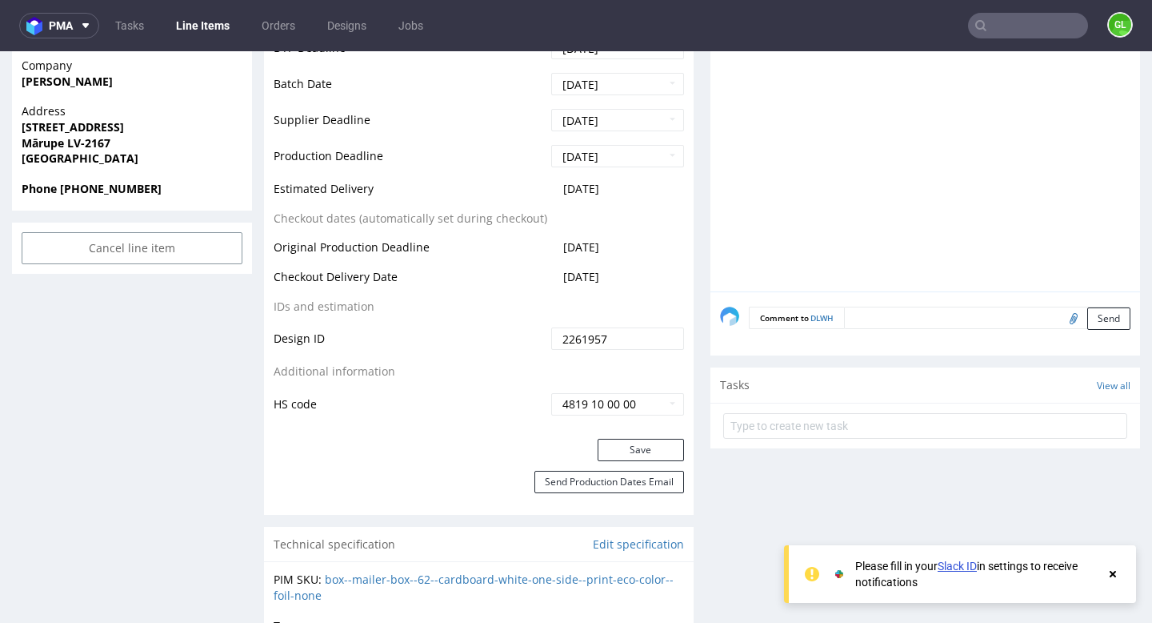
scroll to position [713, 0]
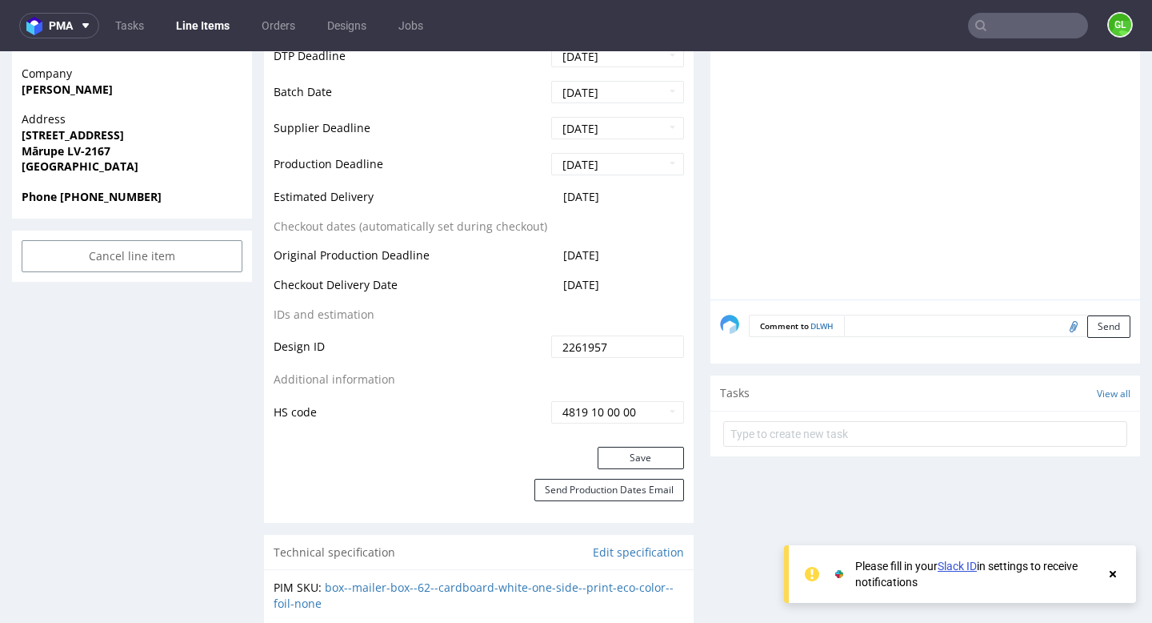
click at [973, 125] on div at bounding box center [930, 152] width 420 height 294
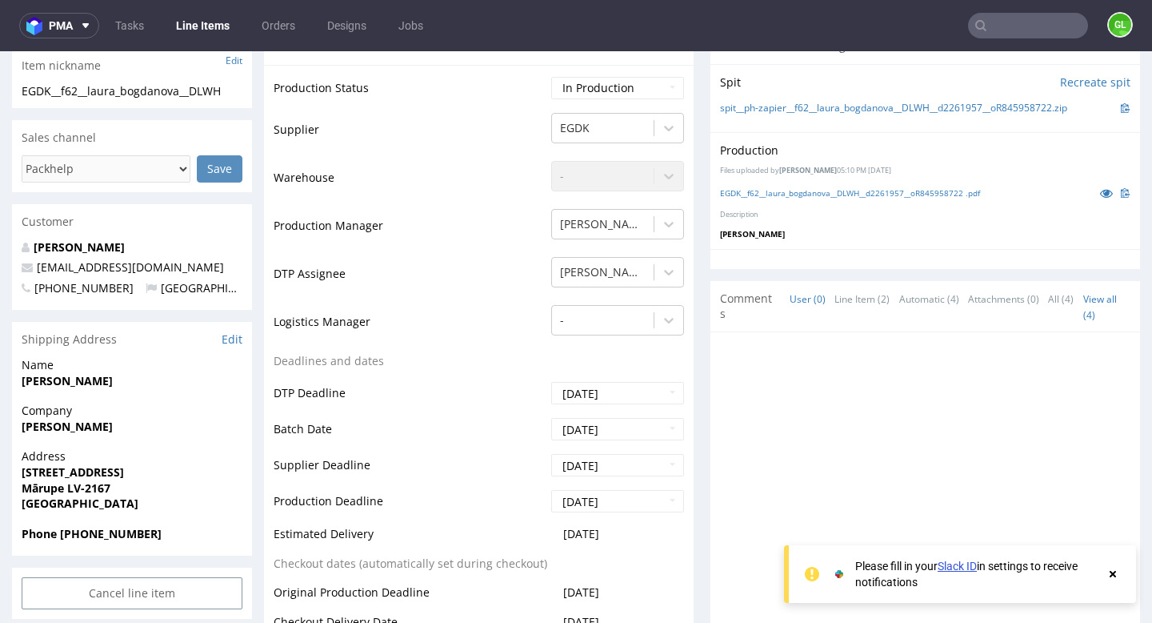
scroll to position [380, 0]
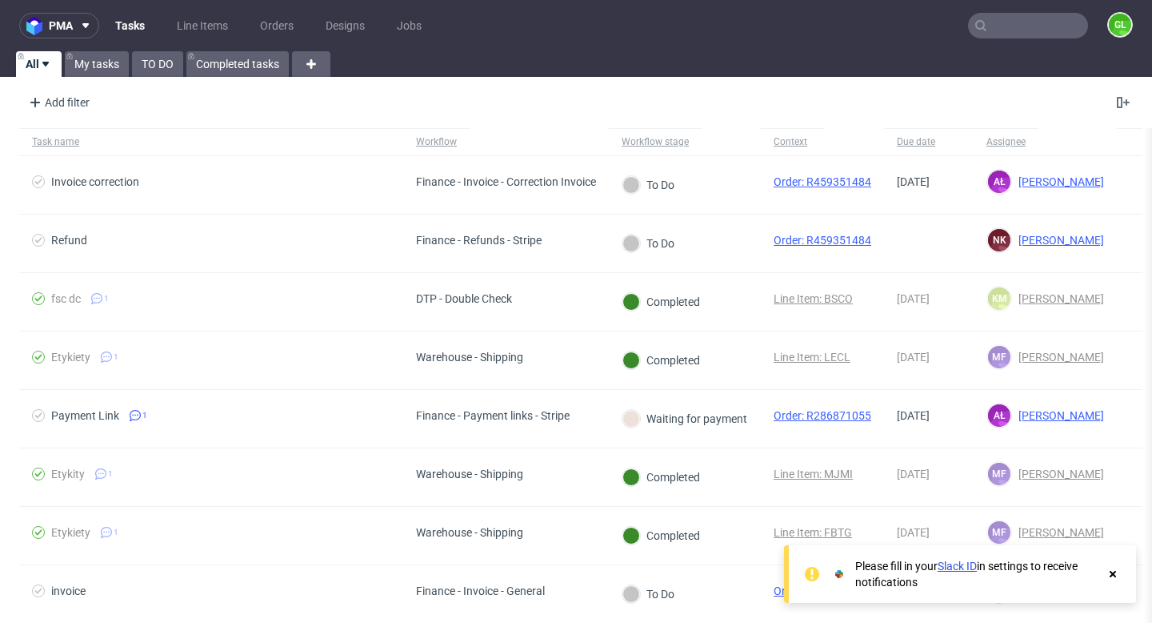
click at [1007, 36] on input "text" at bounding box center [1028, 26] width 120 height 26
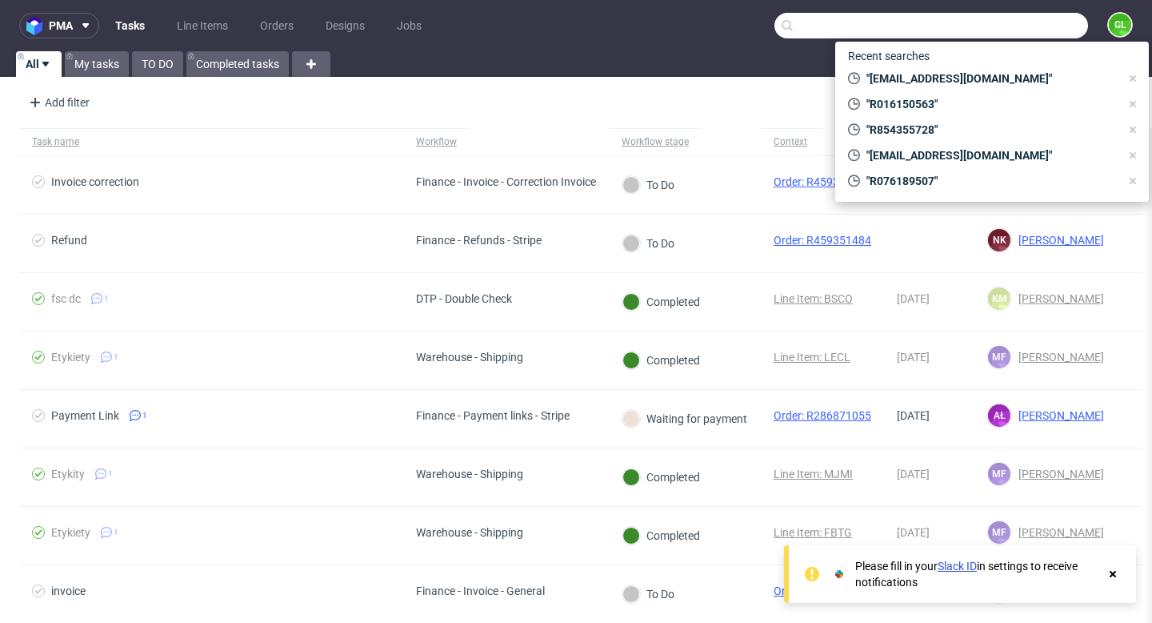
paste input "abcgadgets1@yahoo.co.uk"
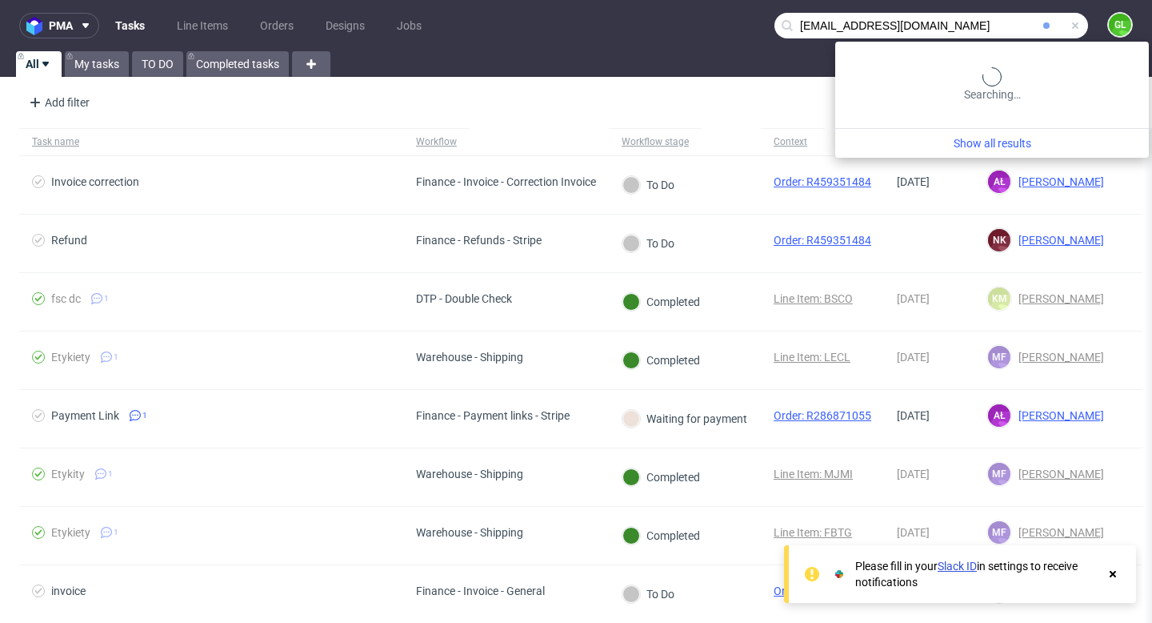
type input "abcgadgets1@yahoo.co.uk"
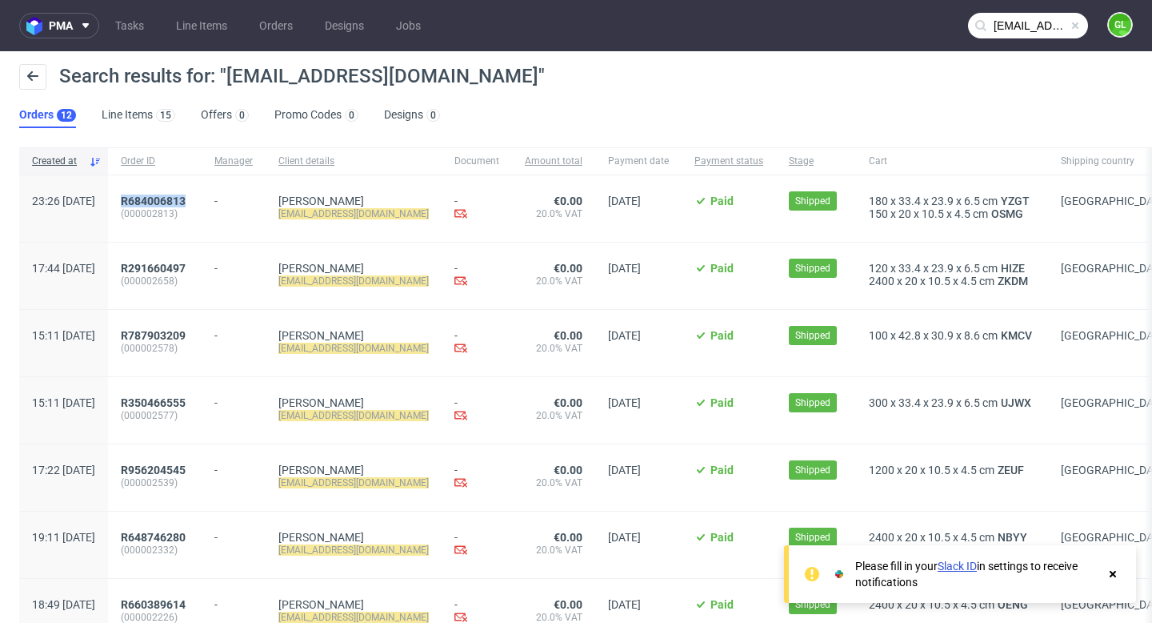
drag, startPoint x: 242, startPoint y: 203, endPoint x: 165, endPoint y: 203, distance: 77.6
click at [165, 203] on div "R684006813 (000002813)" at bounding box center [155, 208] width 94 height 66
copy span "R684006813"
click at [1069, 27] on span at bounding box center [1075, 25] width 13 height 13
click at [1015, 31] on input "text" at bounding box center [1028, 26] width 120 height 26
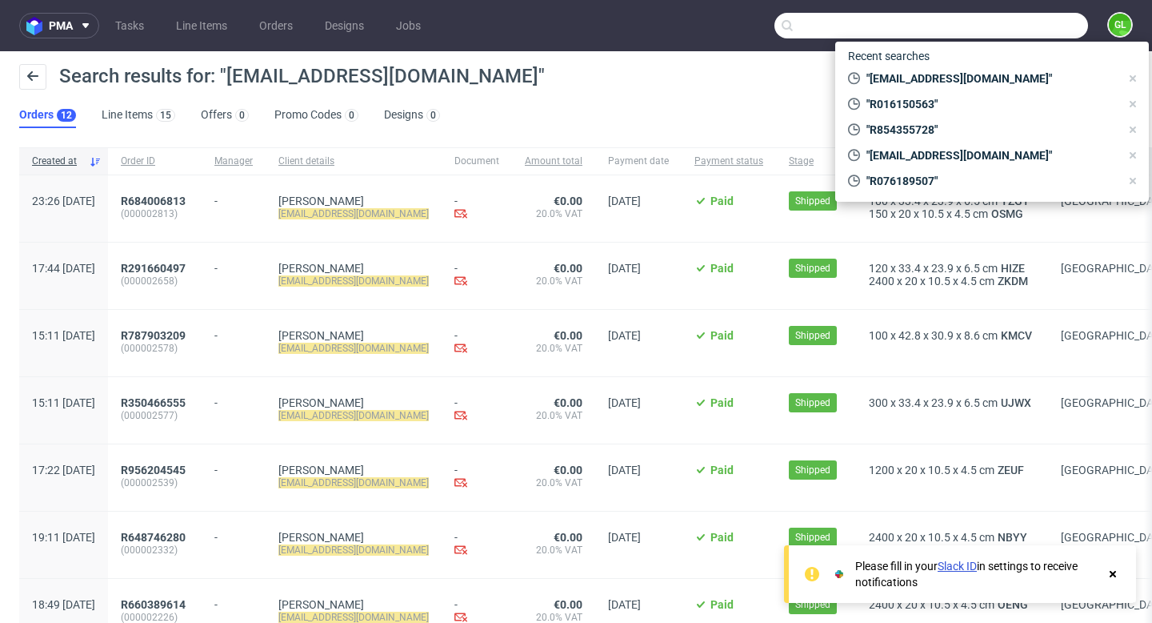
paste input "R410878378"
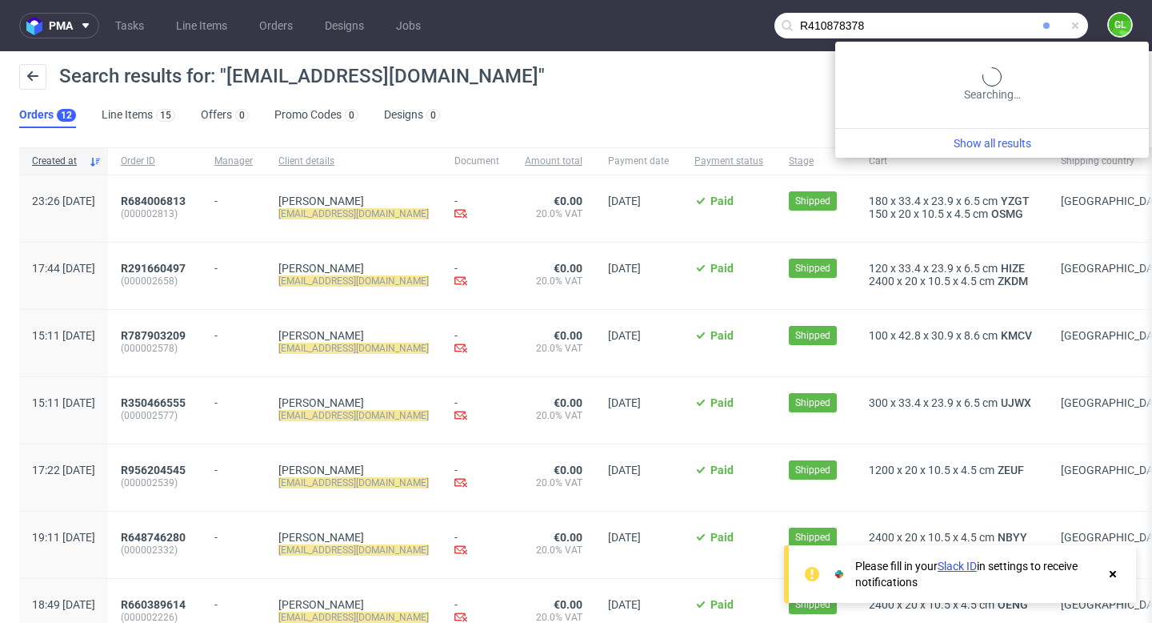
type input "R410878378"
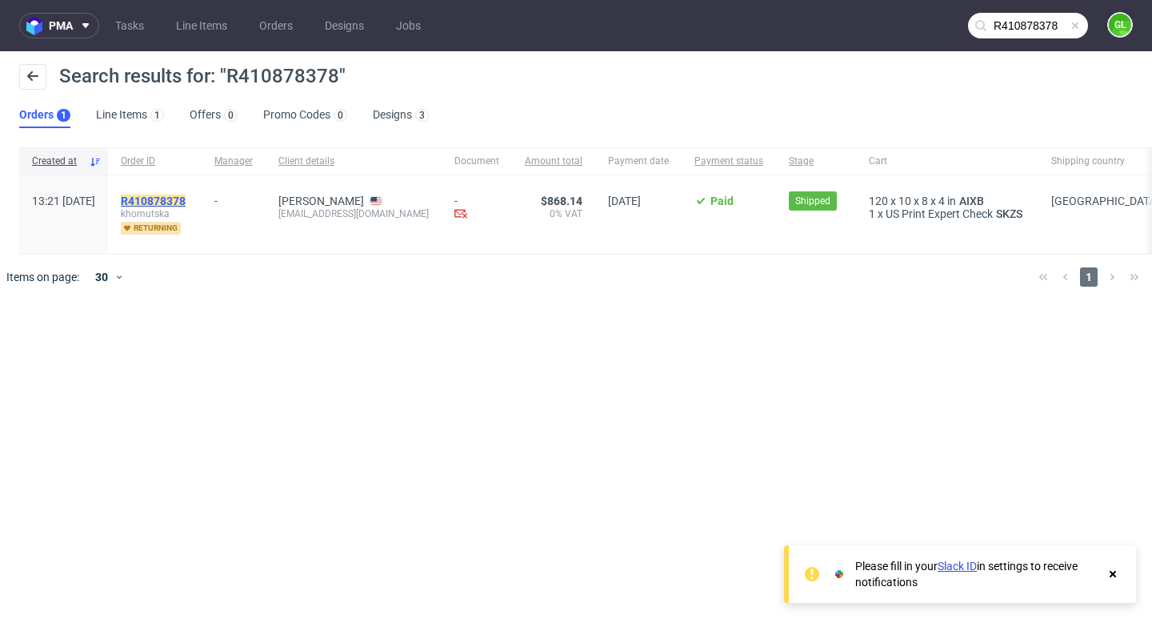
click at [186, 199] on mark "R410878378" at bounding box center [153, 200] width 65 height 13
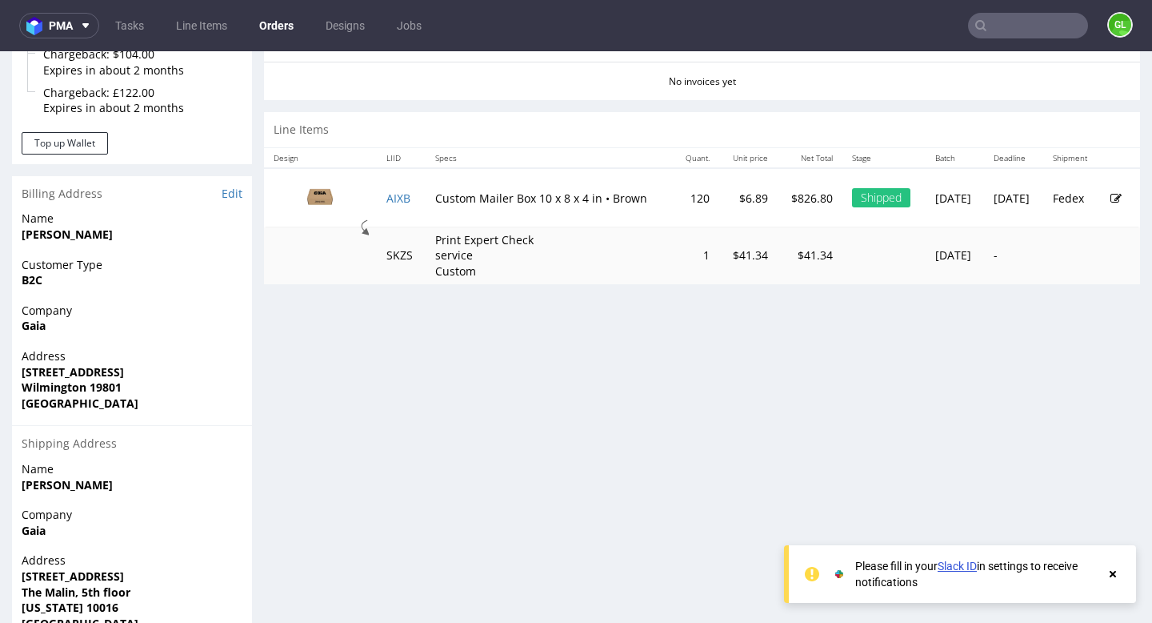
scroll to position [716, 0]
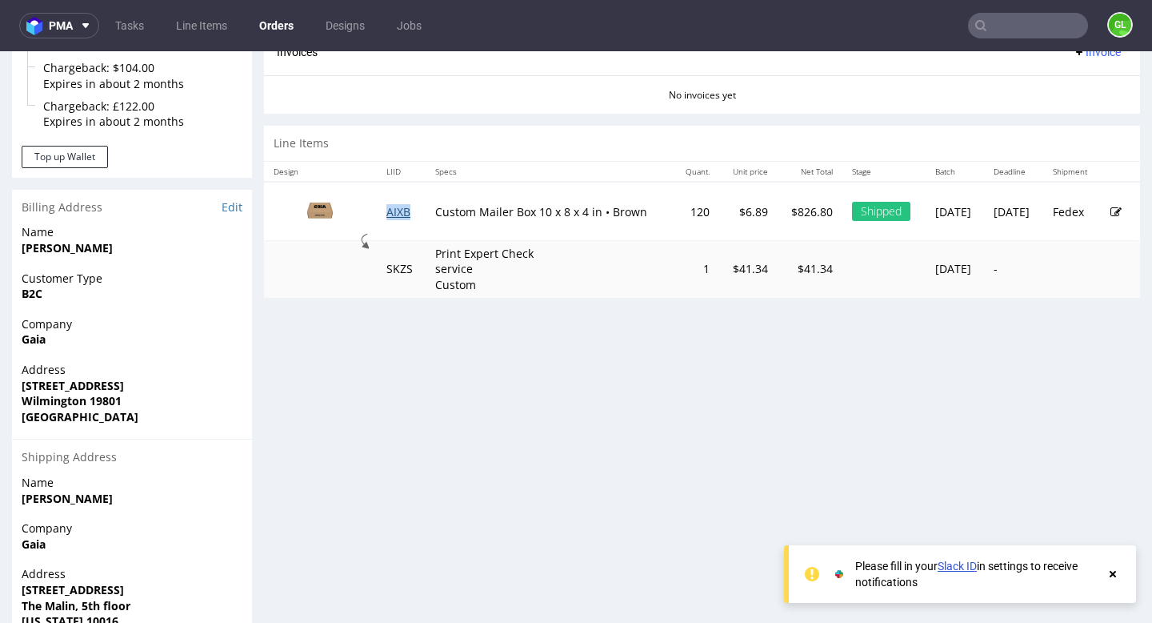
click at [395, 218] on link "AIXB" at bounding box center [399, 211] width 24 height 15
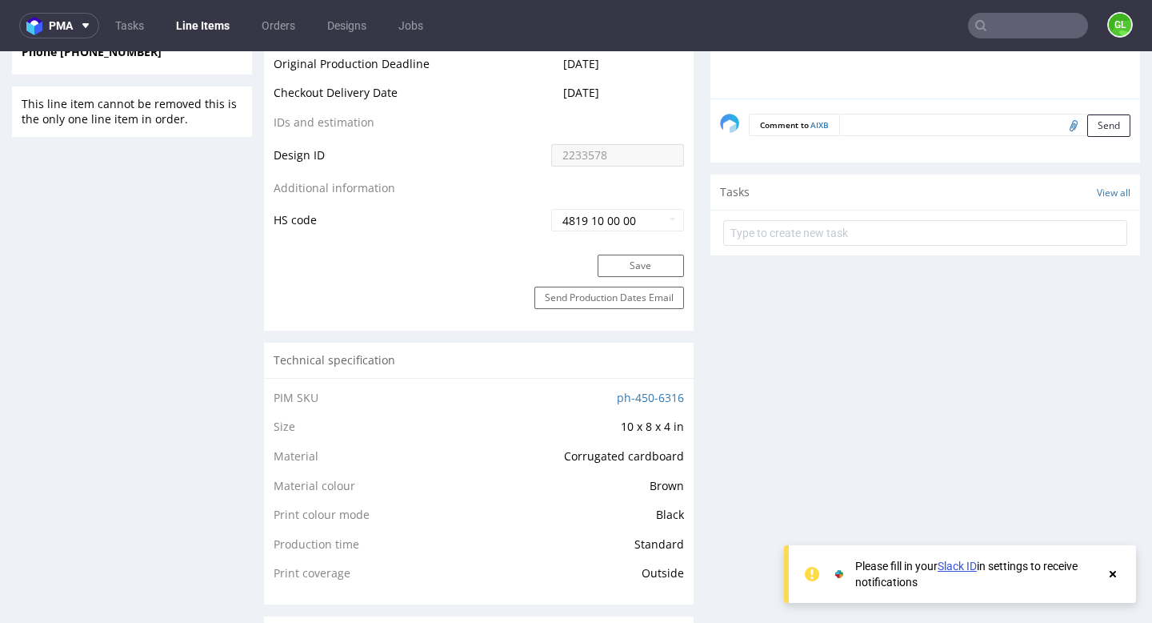
scroll to position [1327, 0]
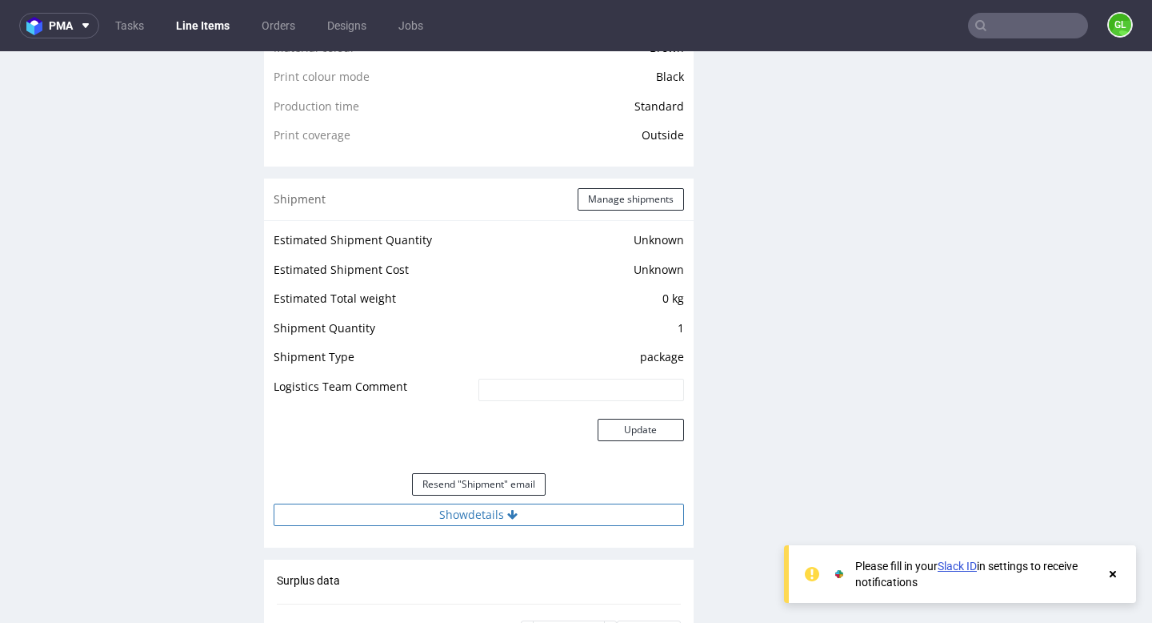
click at [457, 519] on button "Show details" at bounding box center [479, 514] width 411 height 22
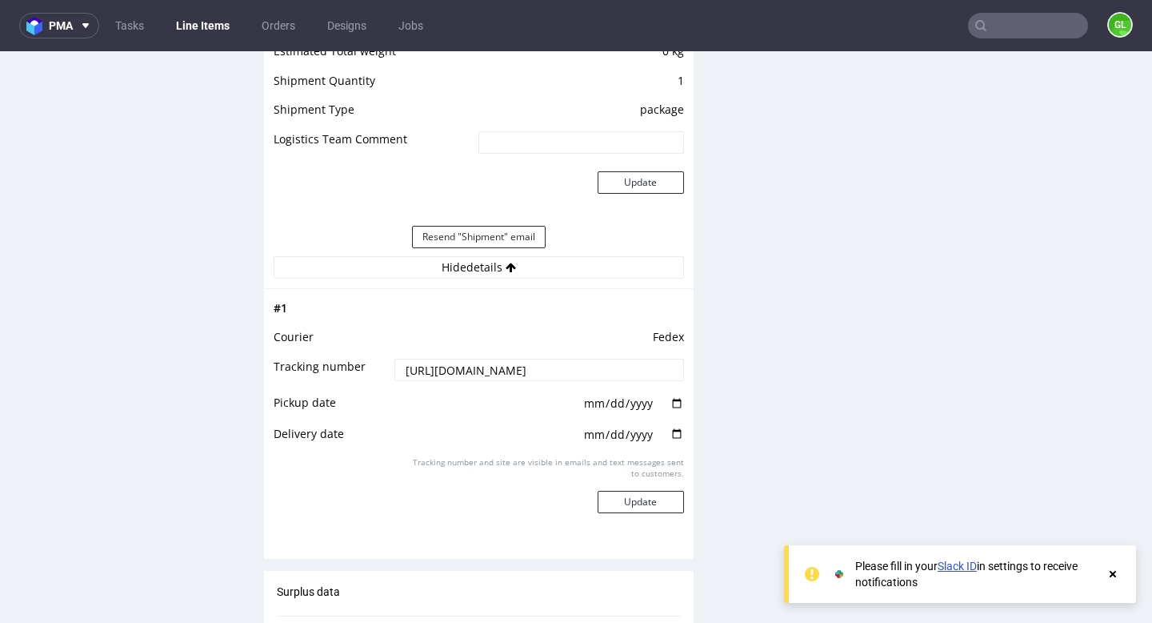
scroll to position [1568, 0]
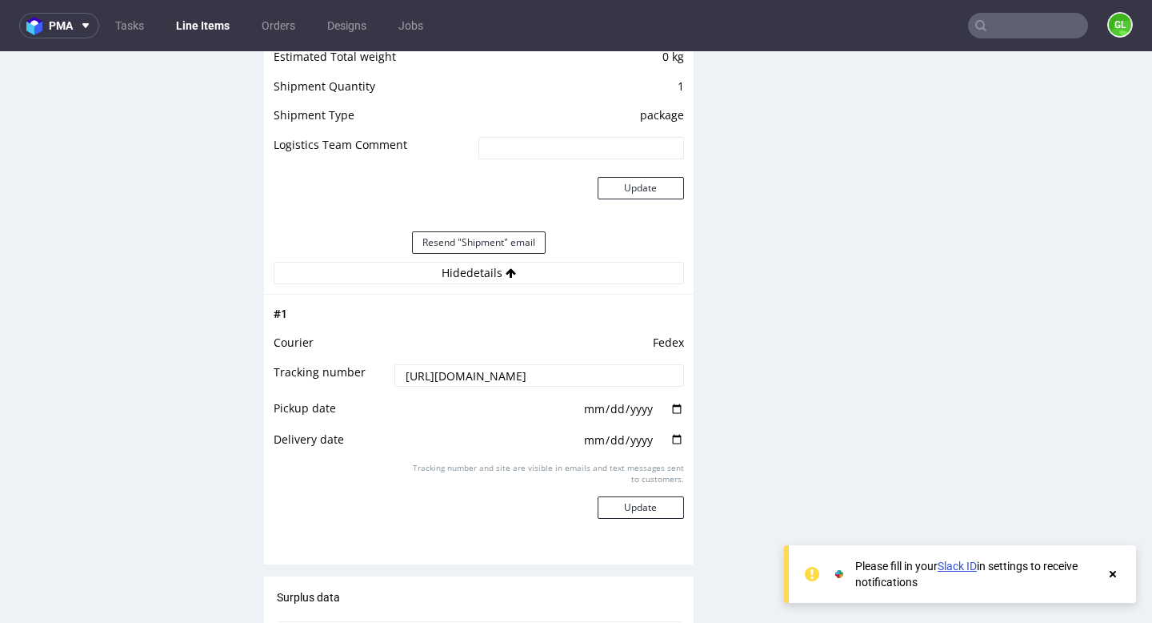
click at [477, 383] on input "https://www.fedex.com/fedextrack/no-results-found?trknbr=393499806425" at bounding box center [539, 375] width 289 height 22
click at [482, 371] on input "https://www.fedex.com/fedextrack/no-results-found?trknbr=393499806425" at bounding box center [539, 375] width 289 height 22
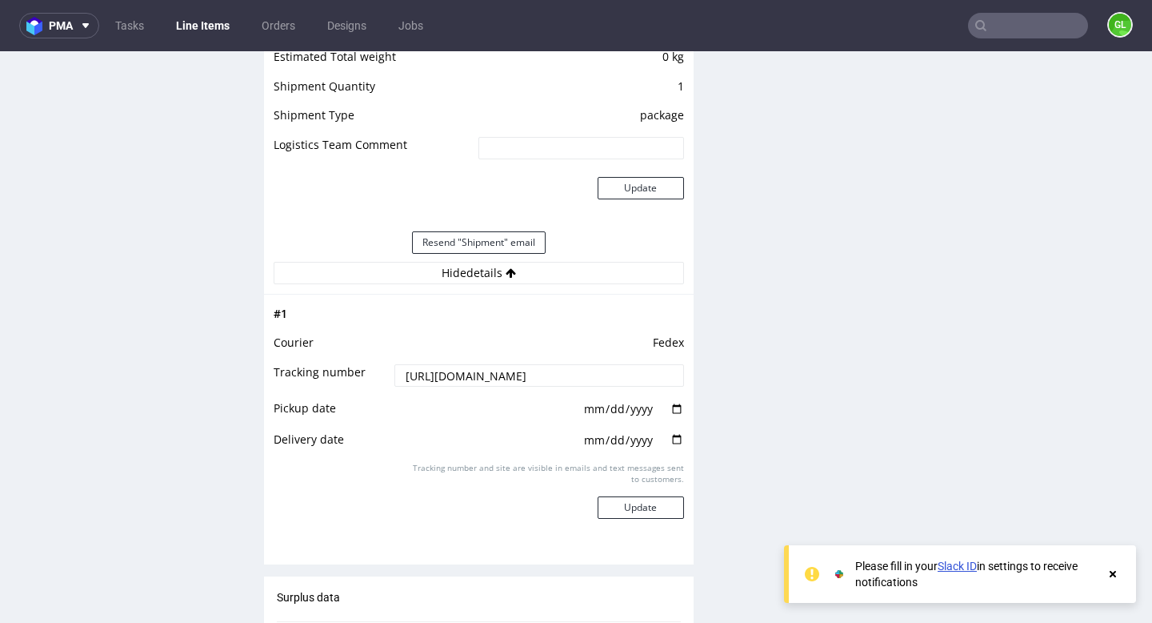
click at [863, 334] on div "Production Files - Design 2233578 Spit Request spit Spit not generated Producti…" at bounding box center [926, 100] width 430 height 2561
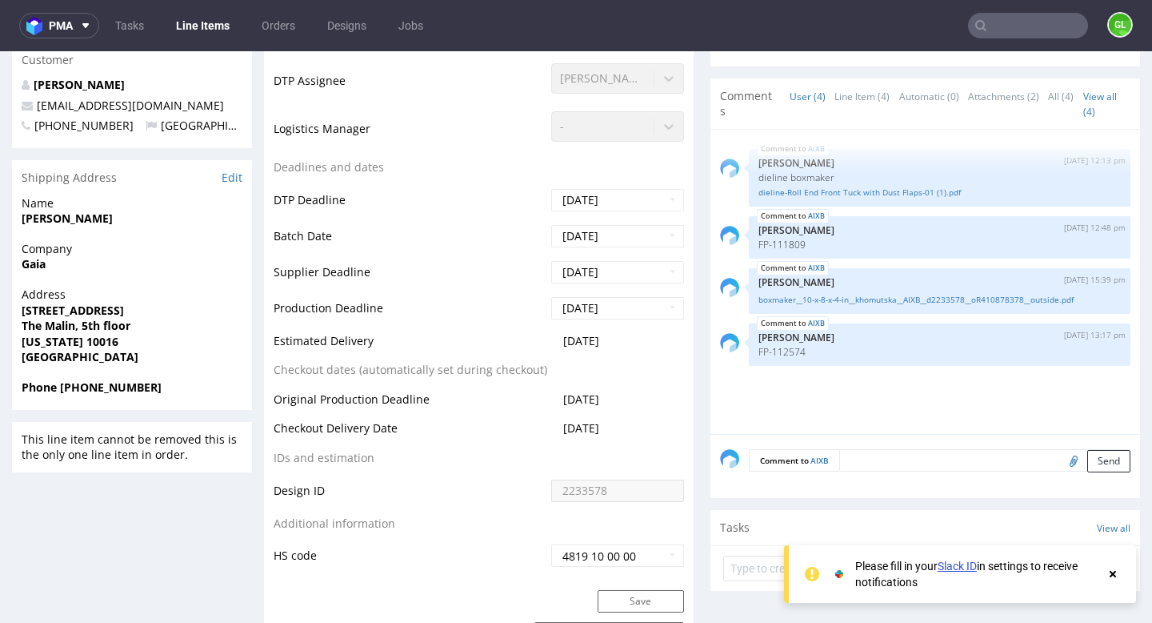
scroll to position [549, 0]
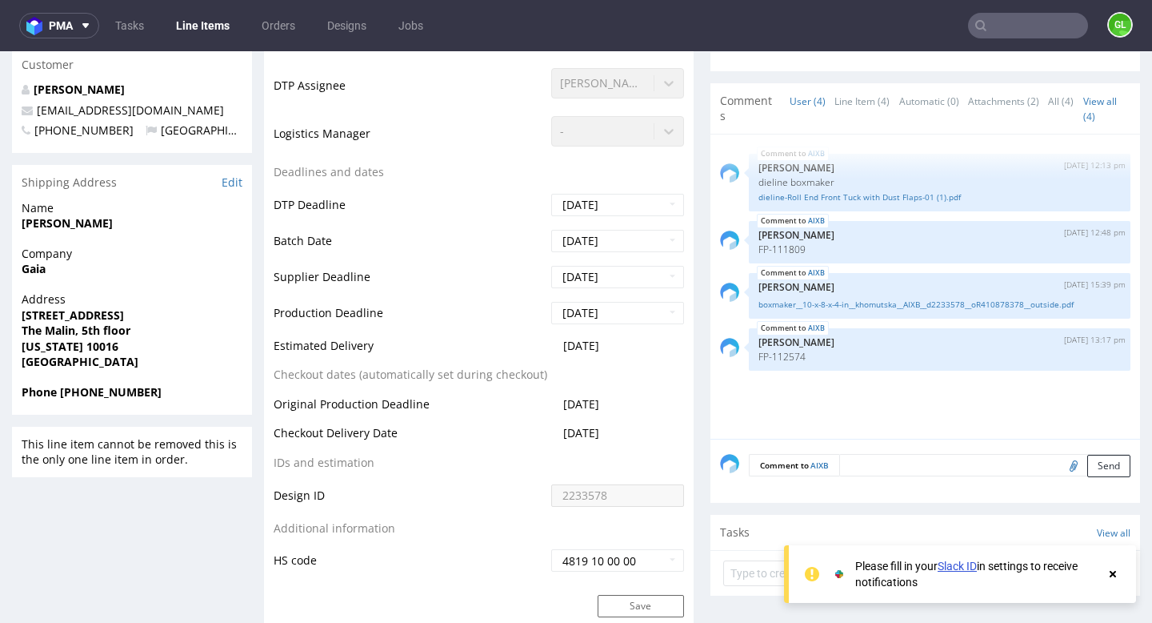
click at [1035, 32] on input "text" at bounding box center [1028, 26] width 120 height 26
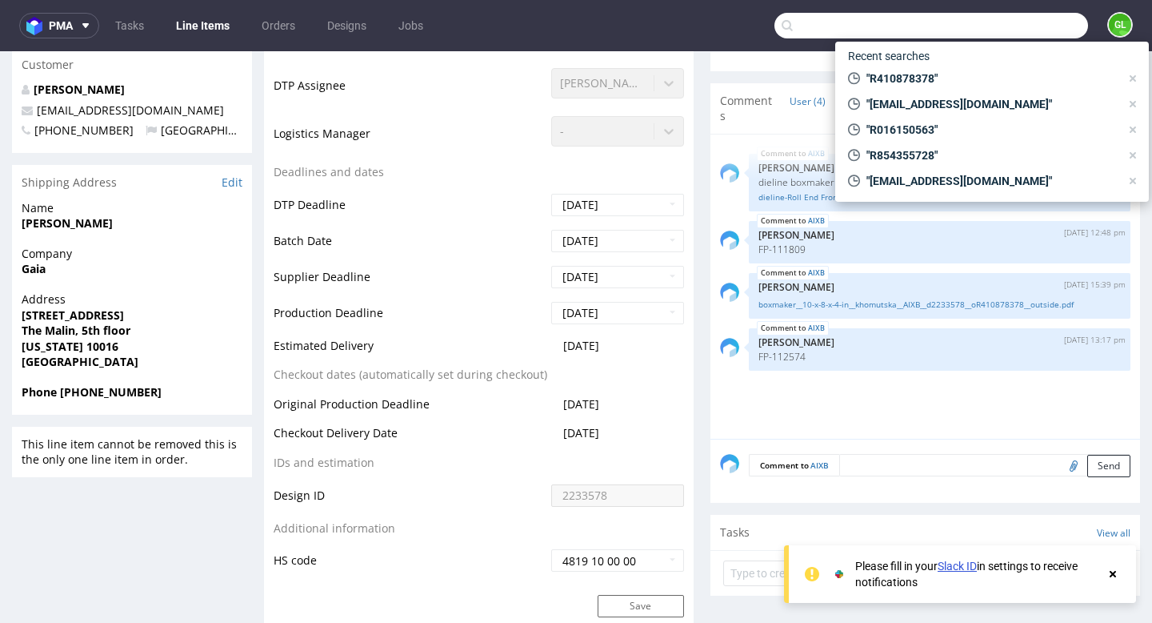
paste input "R367953828"
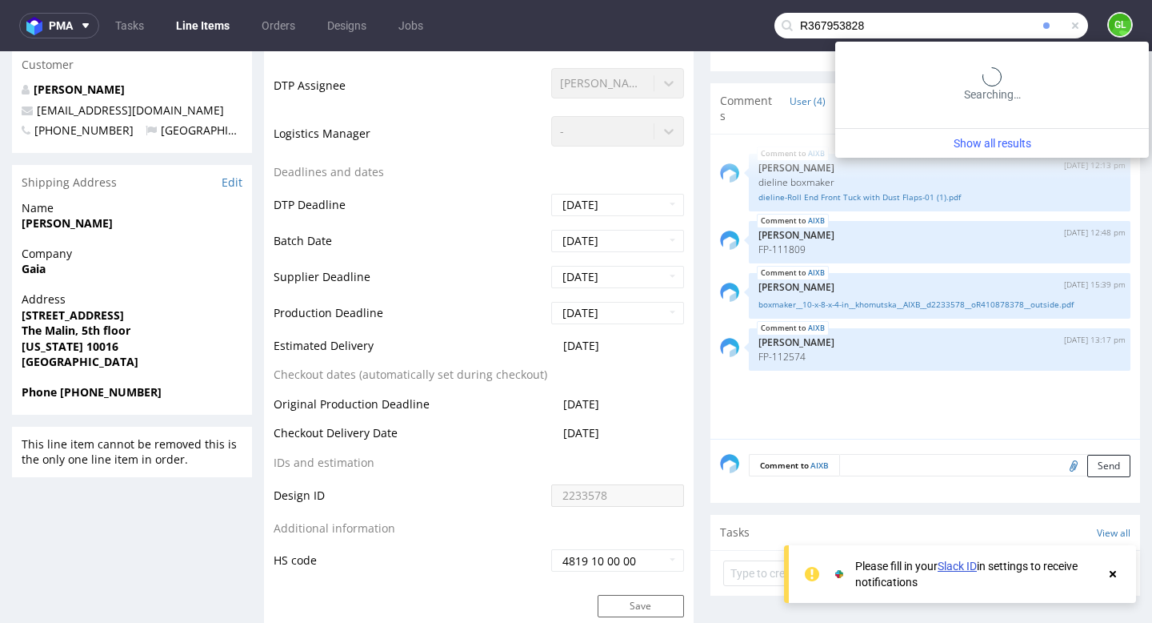
type input "R367953828"
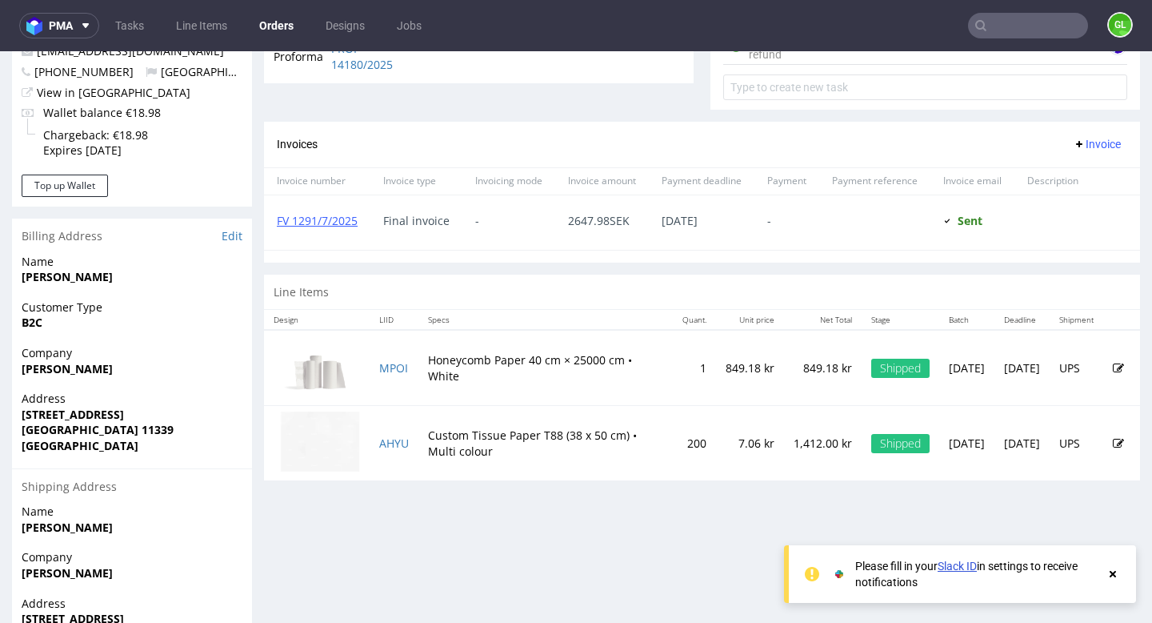
scroll to position [651, 0]
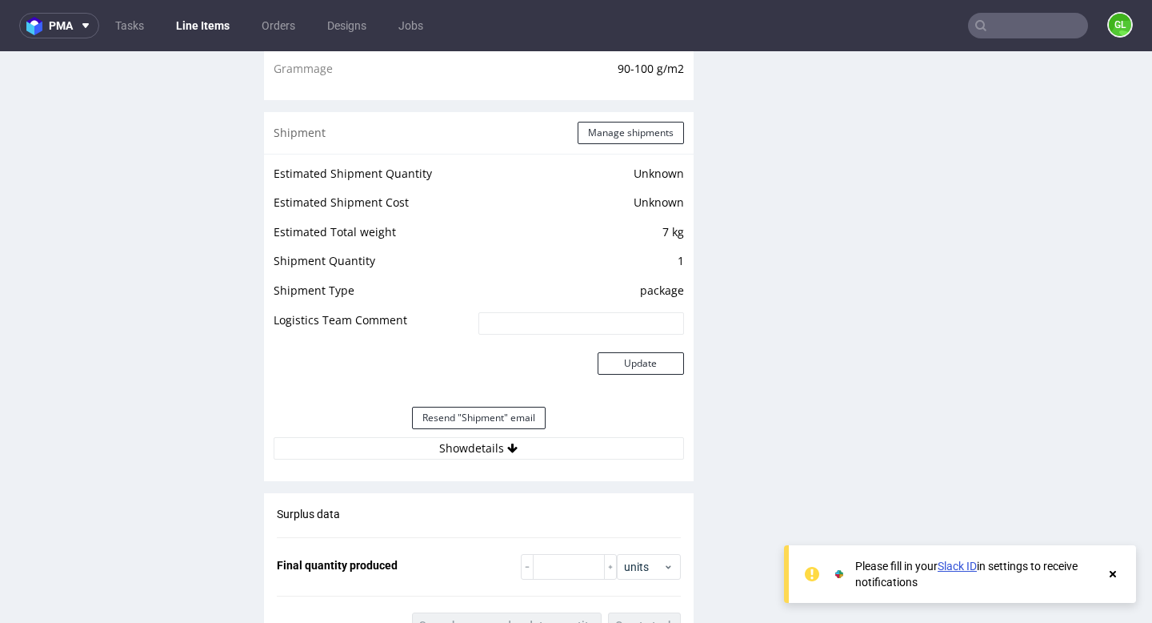
scroll to position [1335, 0]
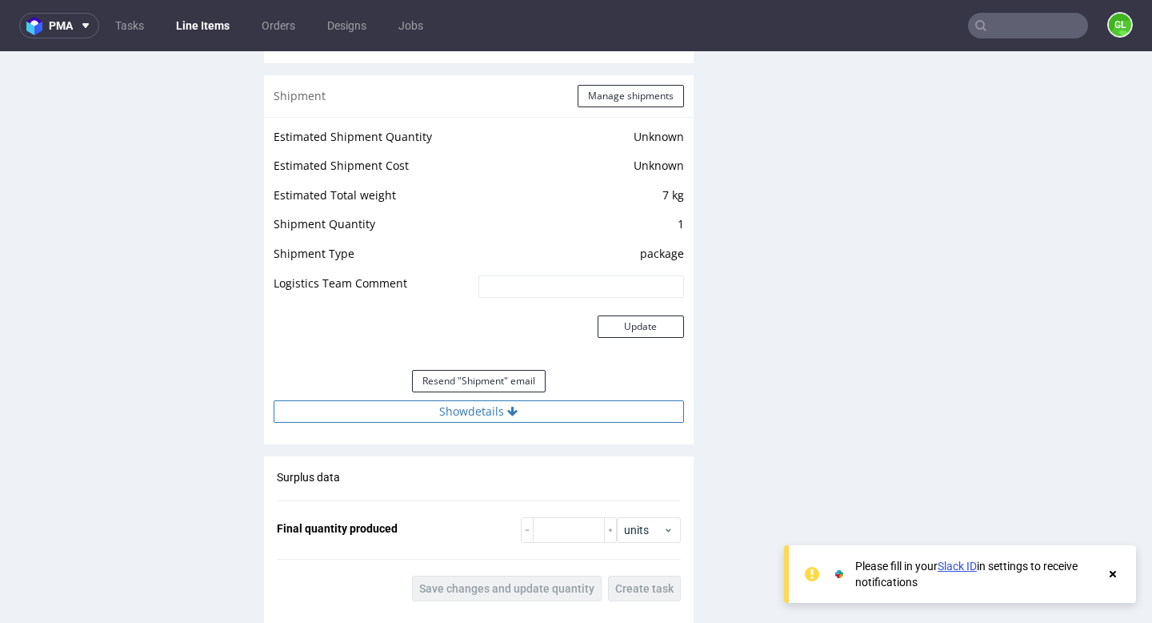
click at [519, 410] on button "Show details" at bounding box center [479, 411] width 411 height 22
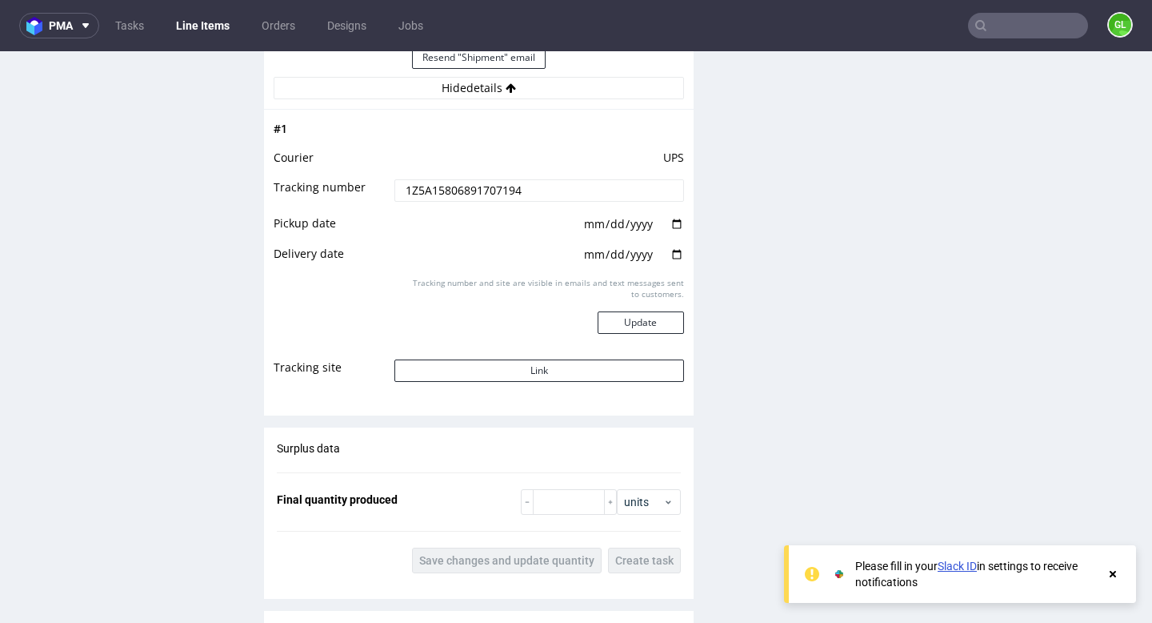
scroll to position [1791, 0]
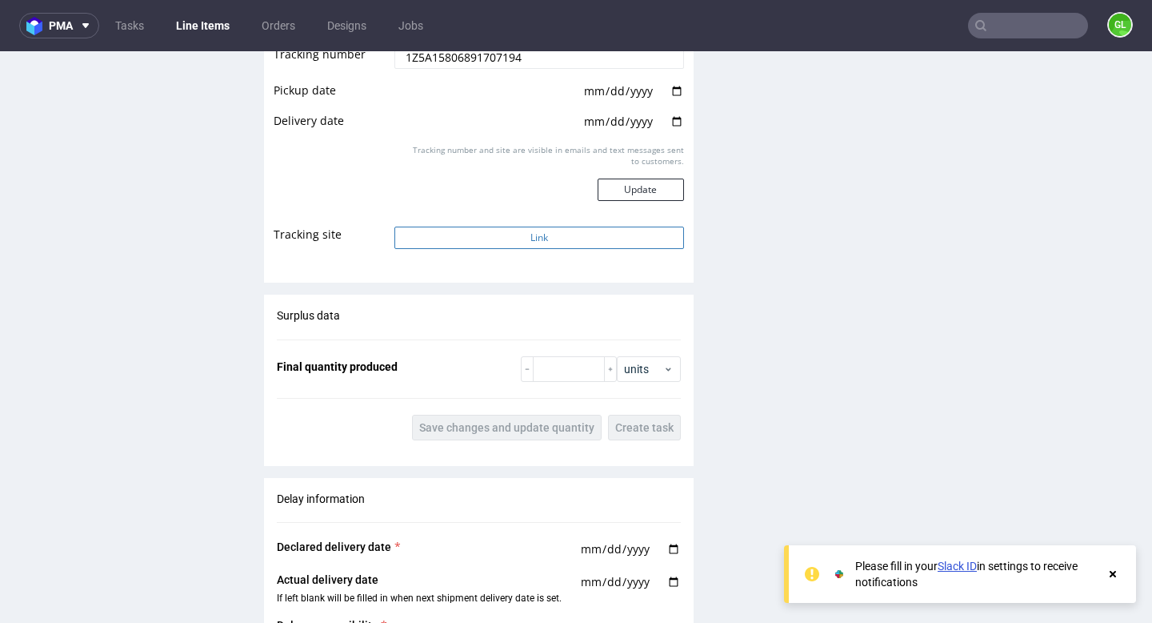
click at [527, 236] on button "Link" at bounding box center [539, 237] width 289 height 22
